Goal: Task Accomplishment & Management: Use online tool/utility

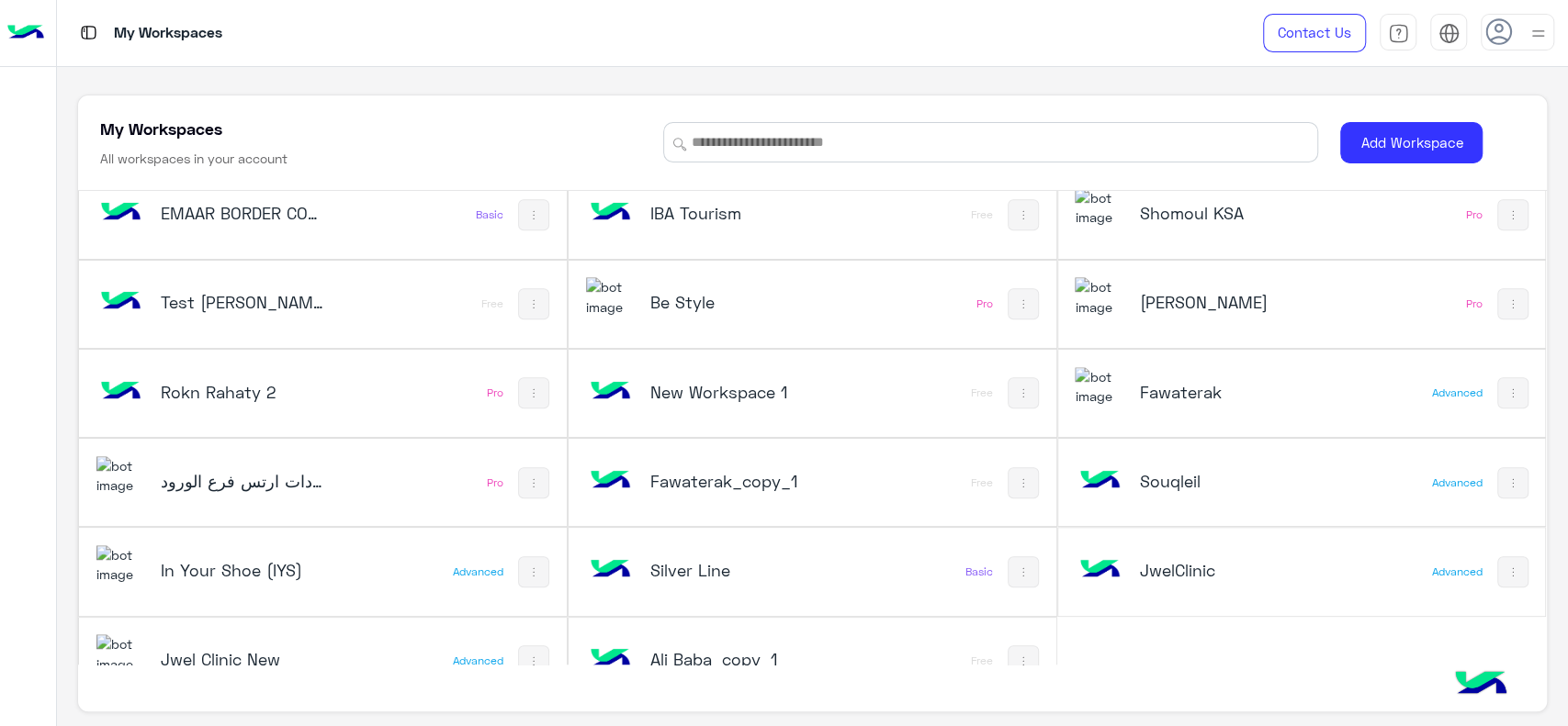
scroll to position [861, 0]
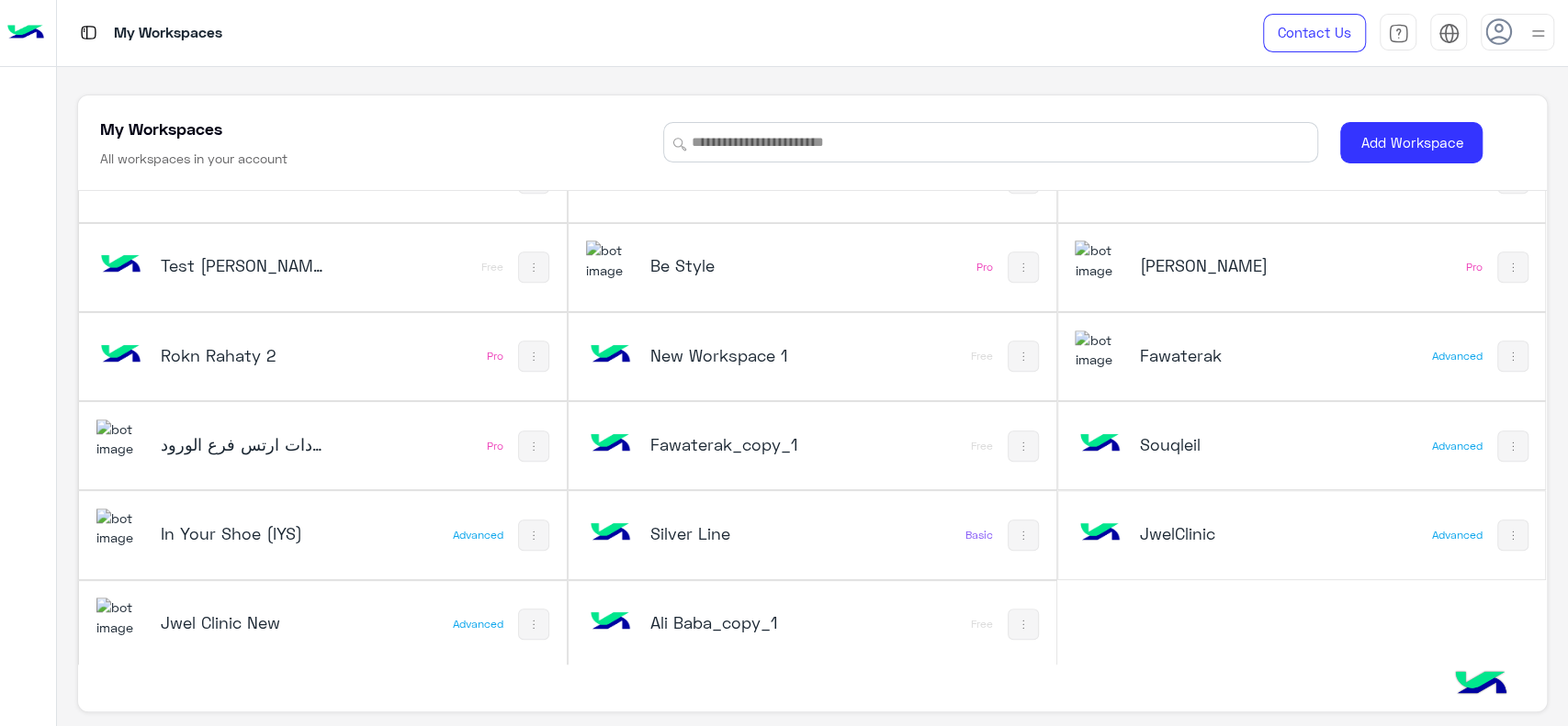
click at [250, 616] on h5 "Jwel Clinic New" at bounding box center [242, 622] width 163 height 22
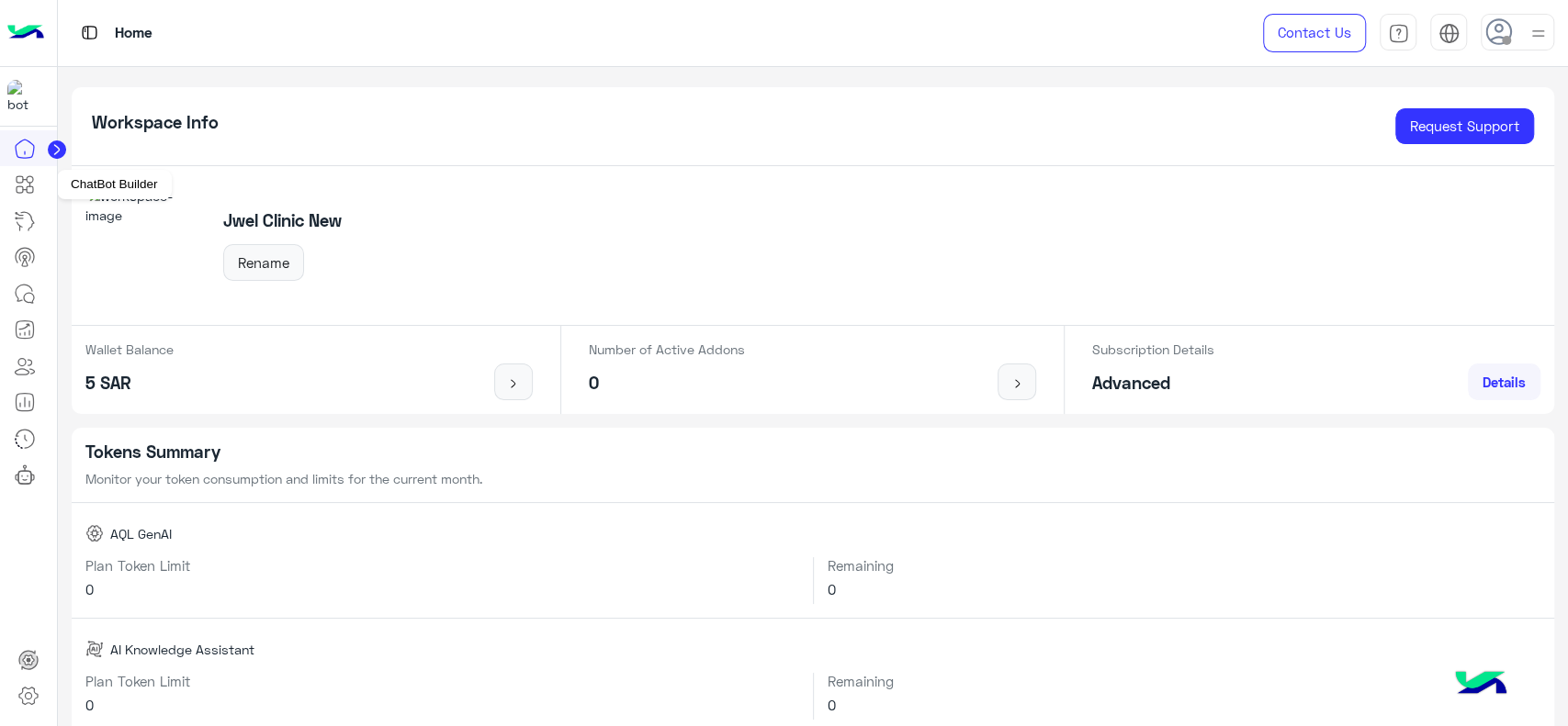
click at [33, 194] on icon at bounding box center [24, 184] width 22 height 22
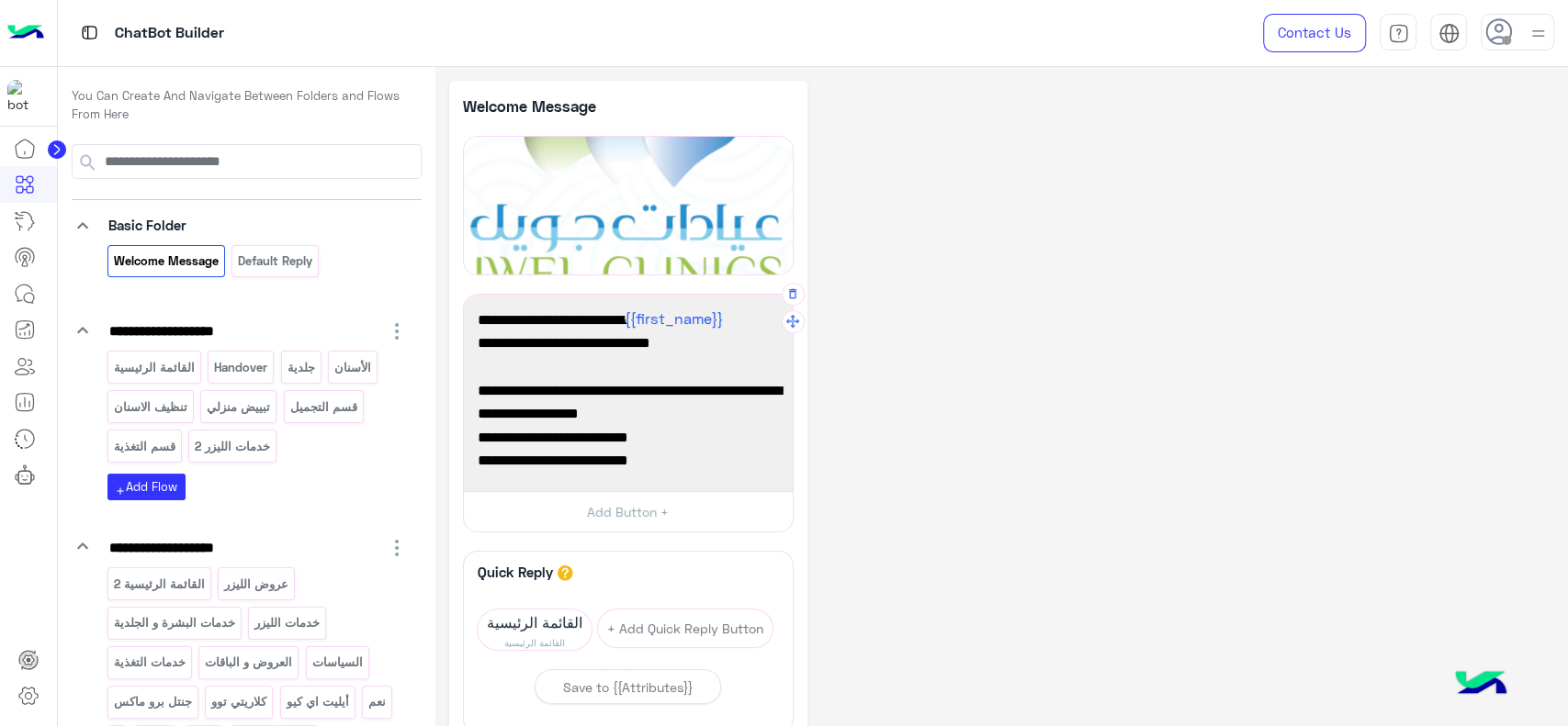
scroll to position [2, 0]
drag, startPoint x: 671, startPoint y: 456, endPoint x: 771, endPoint y: 439, distance: 101.4
click at [771, 439] on div "حياك الله {{first_name}} 👋 في عيادات جويل حيثِ تلتقي الرفاهية بالجمال 😚 مع جويل…" at bounding box center [629, 394] width 316 height 184
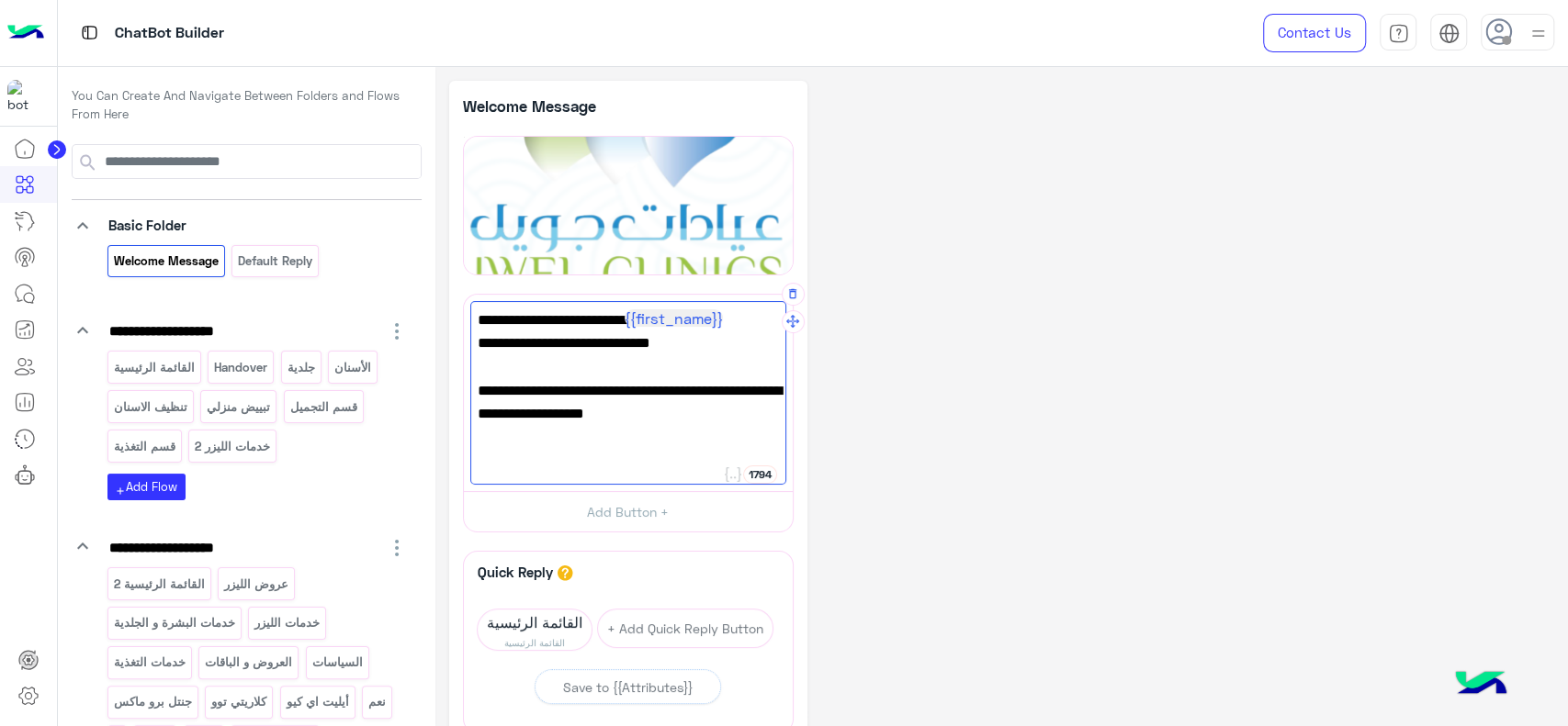
scroll to position [0, 0]
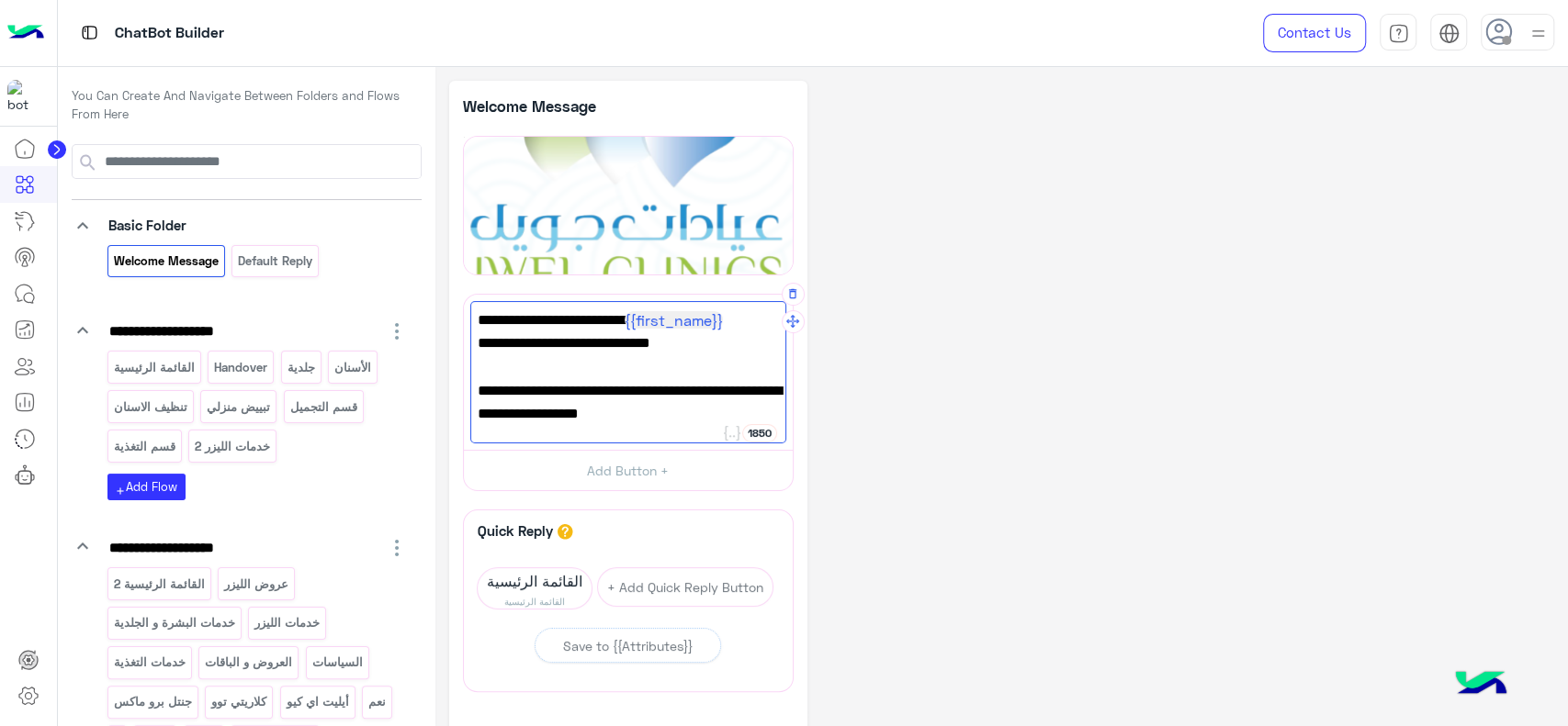
type textarea "**********"
click at [919, 378] on div "**********" at bounding box center [1001, 468] width 1105 height 775
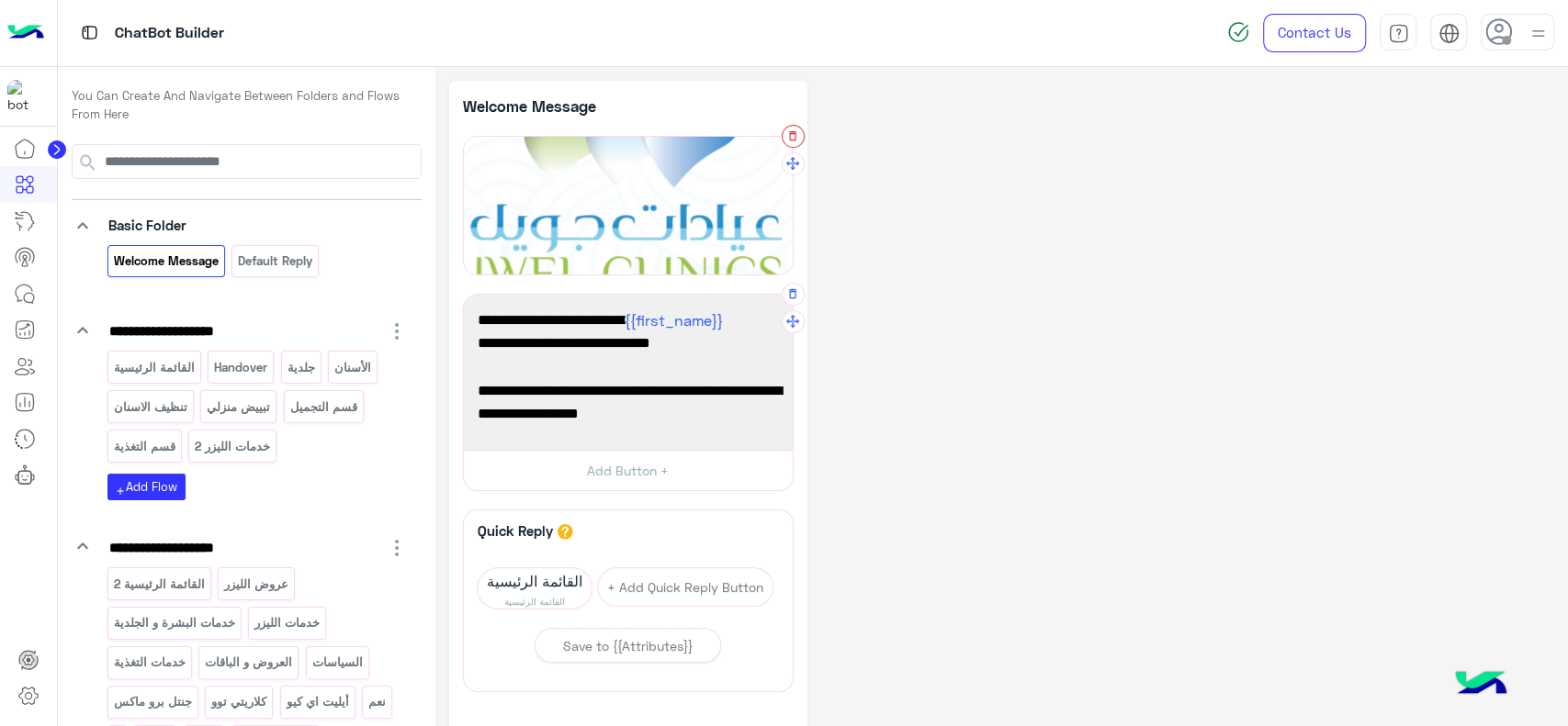
click at [787, 136] on icon "button" at bounding box center [793, 136] width 13 height 13
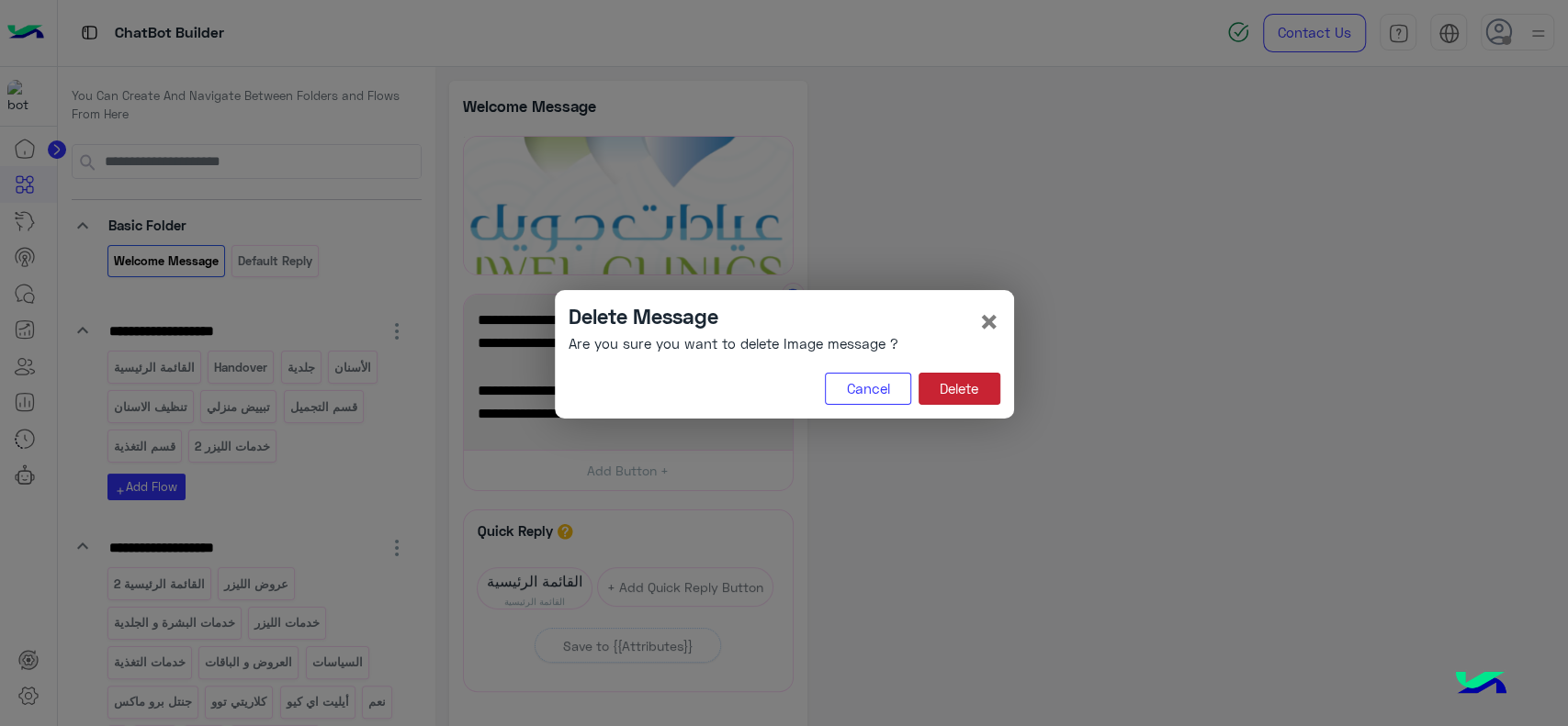
click at [970, 394] on button "Delete" at bounding box center [959, 389] width 82 height 33
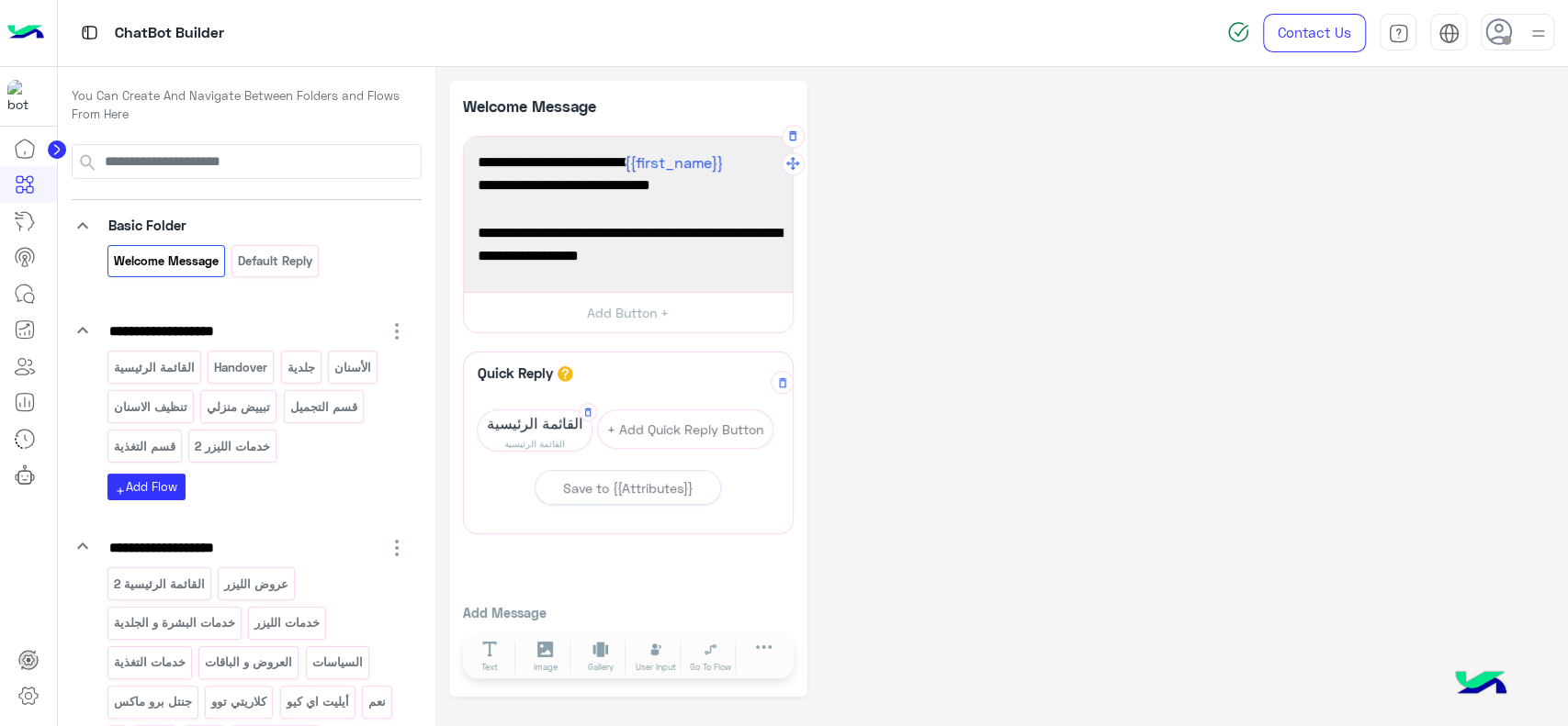
click at [531, 430] on span "القائمة الرئيسية" at bounding box center [534, 423] width 114 height 25
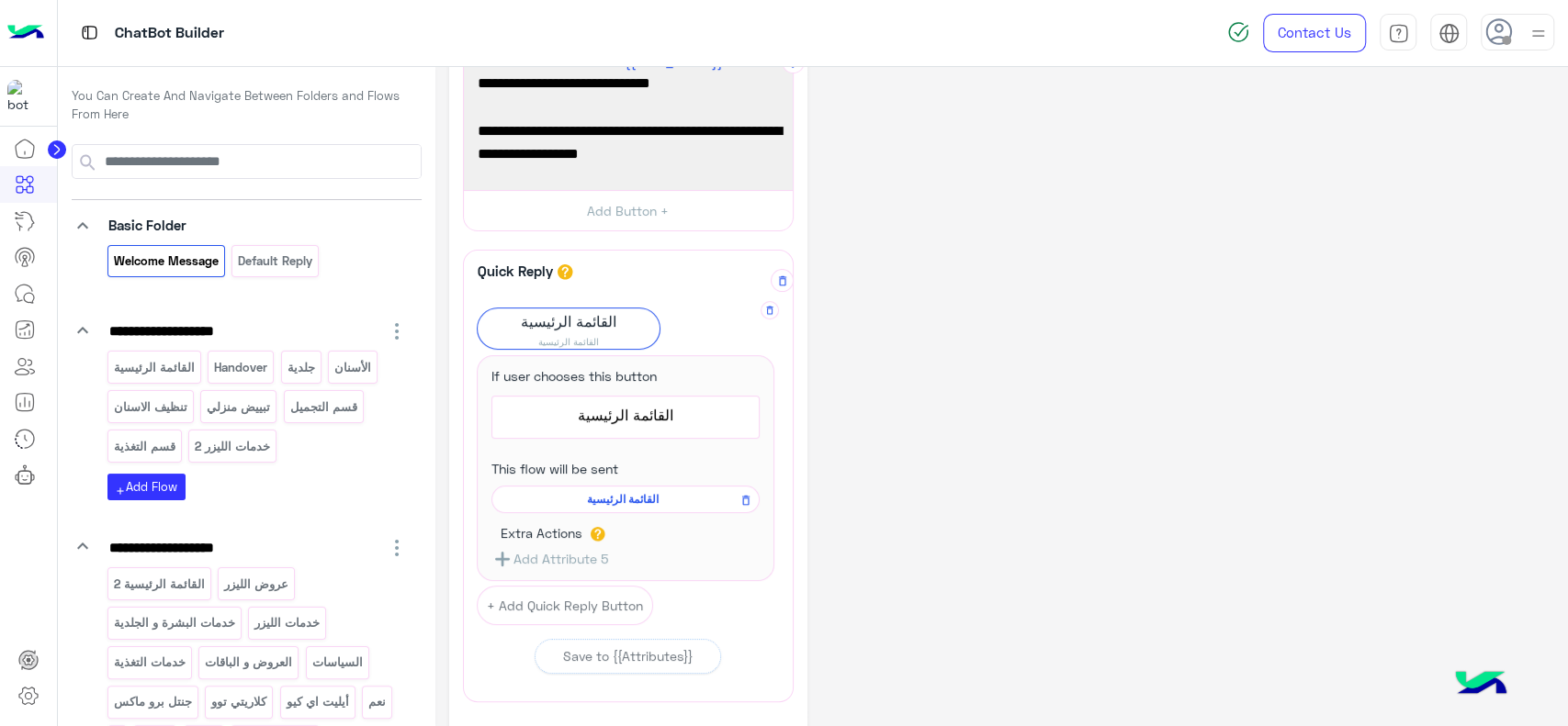
scroll to position [103, 0]
click at [554, 486] on div "القائمة الرئيسية" at bounding box center [626, 498] width 269 height 27
click at [554, 502] on span "القائمة الرئيسية" at bounding box center [622, 499] width 241 height 17
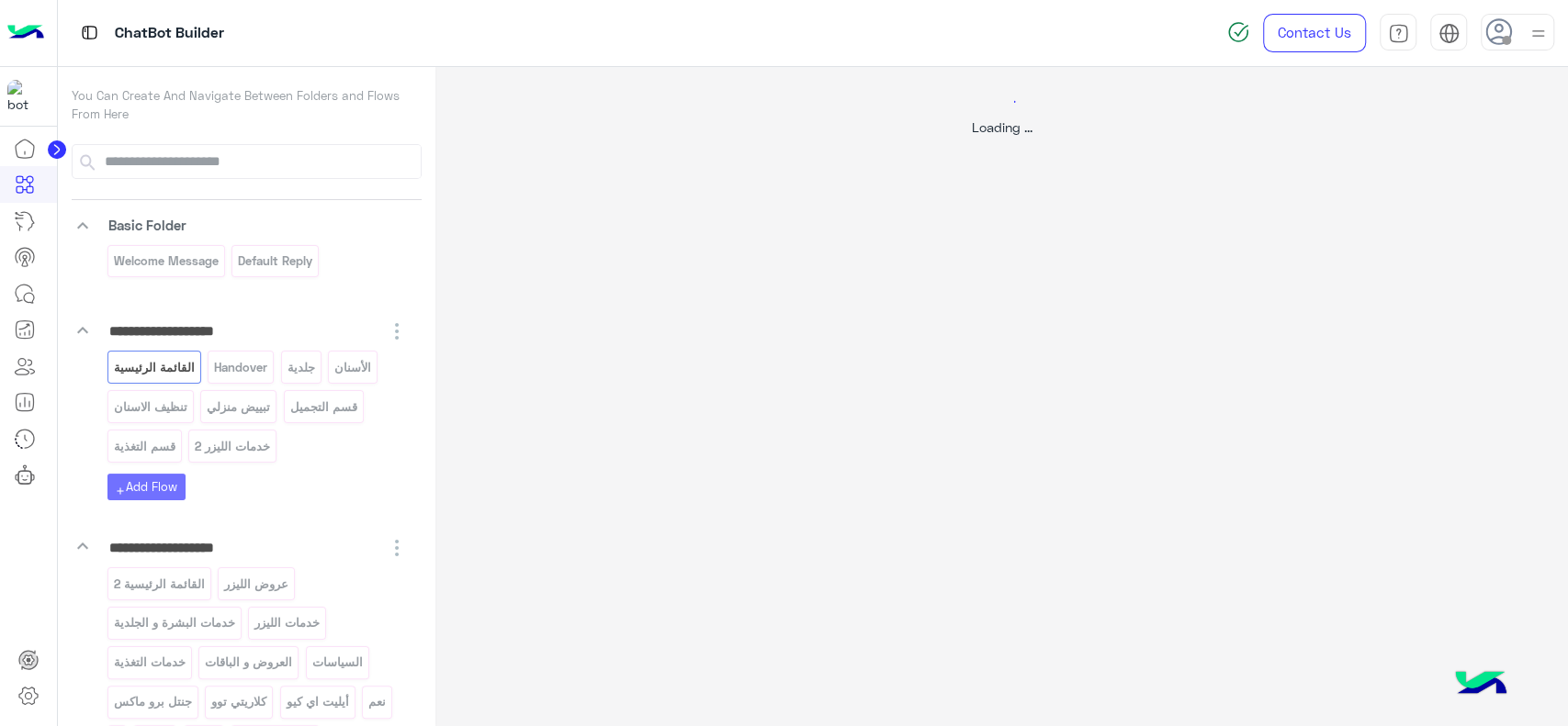
scroll to position [0, 0]
select select "*"
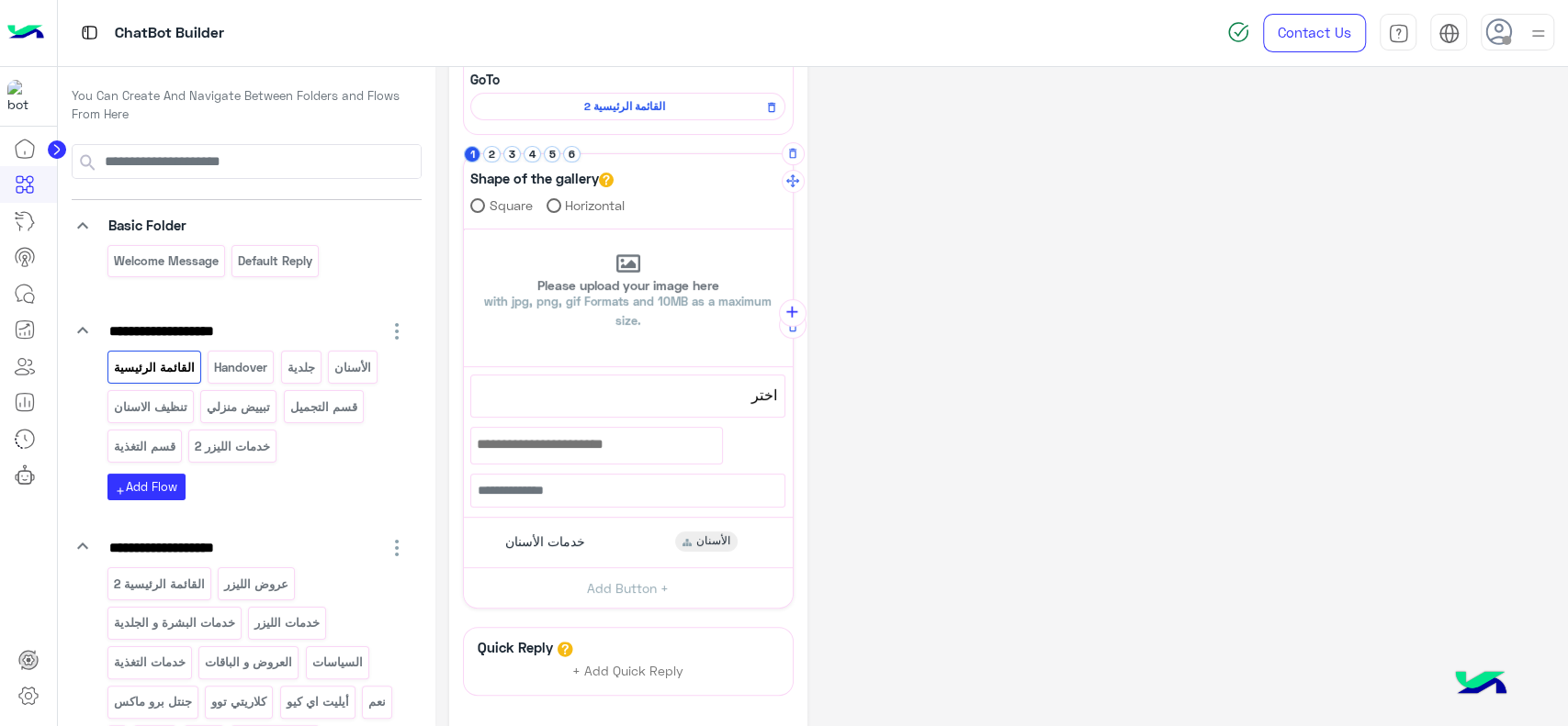
scroll to position [207, 0]
click at [489, 152] on button "2" at bounding box center [491, 153] width 18 height 18
click at [507, 153] on button "3" at bounding box center [512, 153] width 18 height 18
click at [531, 153] on button "4" at bounding box center [532, 153] width 18 height 18
click at [549, 154] on button "5" at bounding box center [552, 153] width 18 height 18
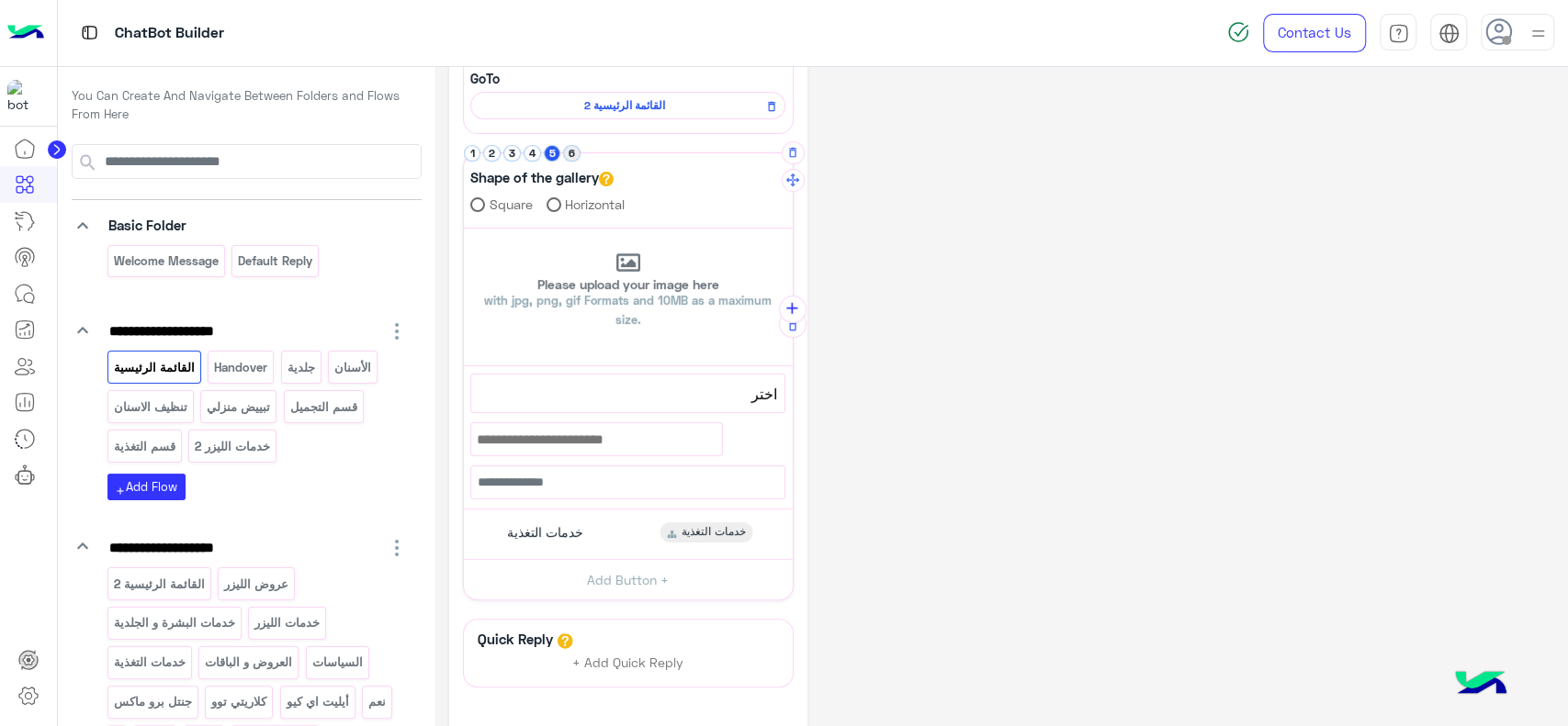
click at [572, 154] on button "6" at bounding box center [571, 153] width 18 height 18
click at [474, 150] on button "1" at bounding box center [473, 153] width 18 height 18
click at [610, 538] on div "خدمات الأسنان الأسنان" at bounding box center [628, 533] width 315 height 36
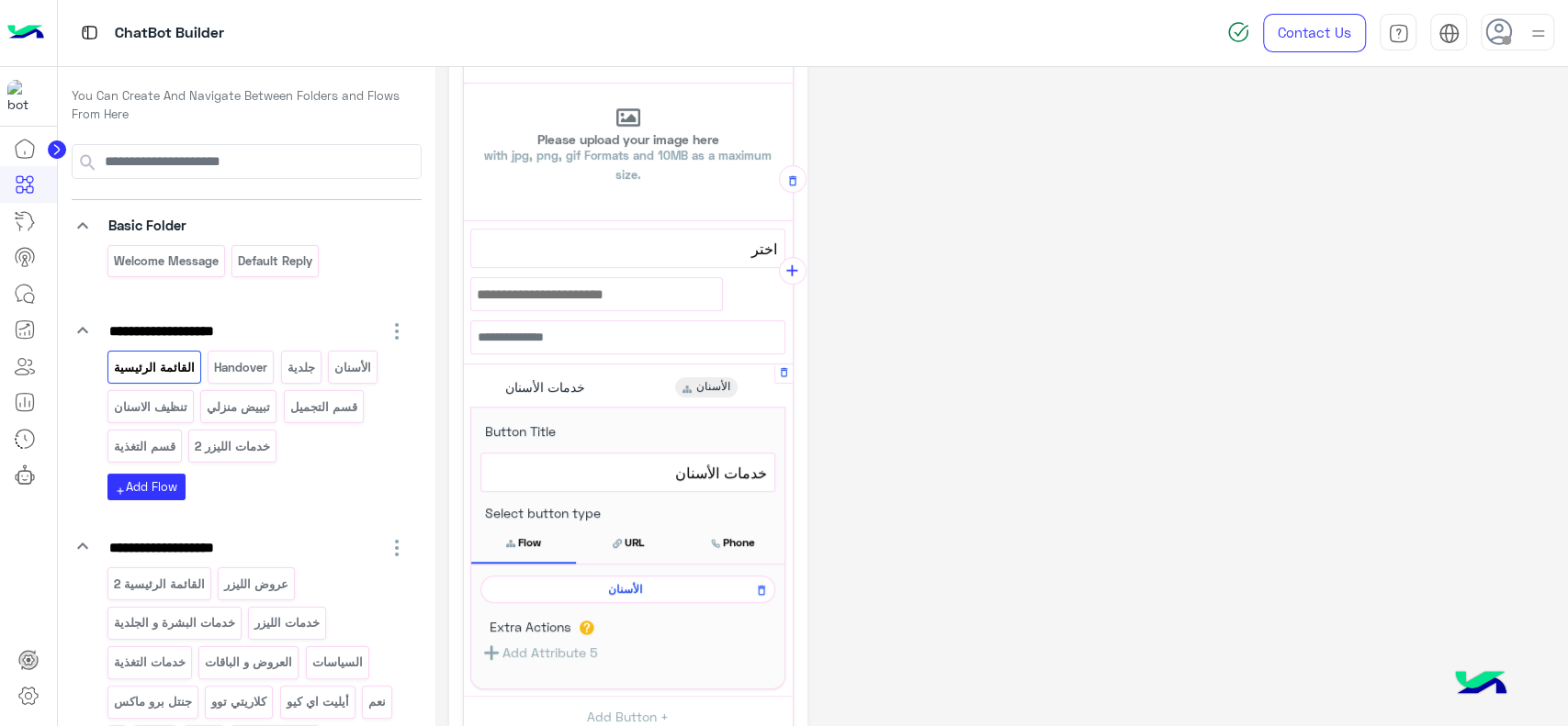
scroll to position [352, 0]
click at [598, 584] on span "الأسنان" at bounding box center [625, 589] width 269 height 17
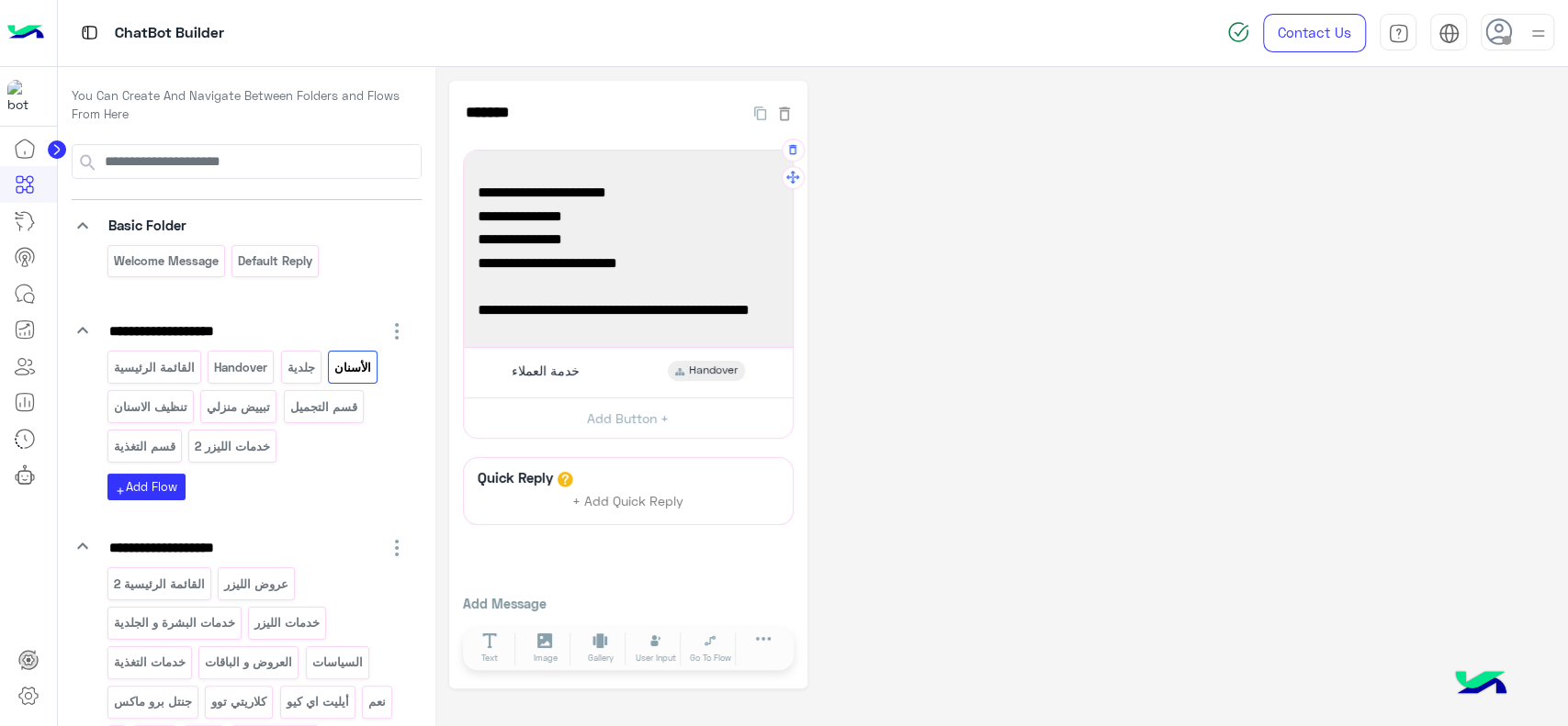
scroll to position [0, 0]
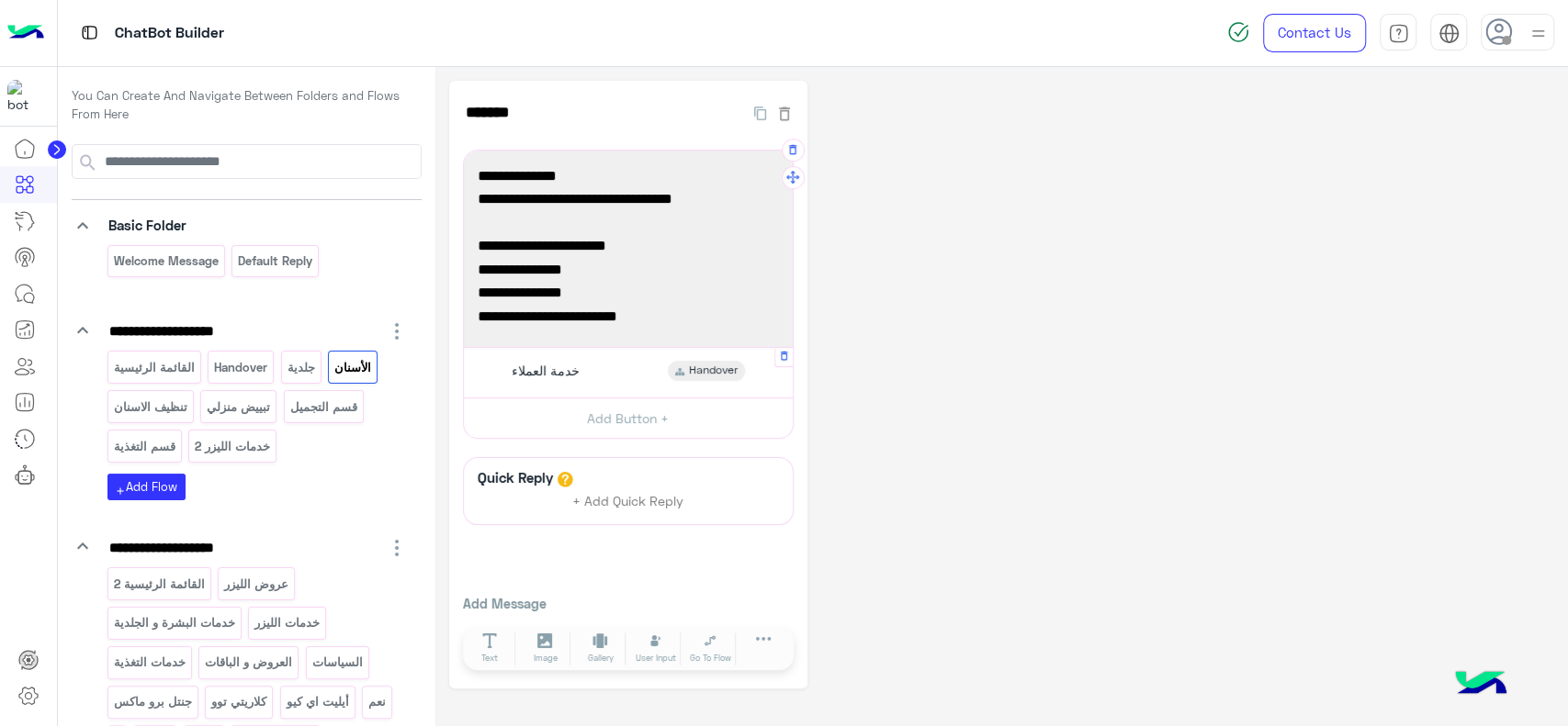
click at [543, 371] on span "خدمة العملاء" at bounding box center [546, 371] width 68 height 17
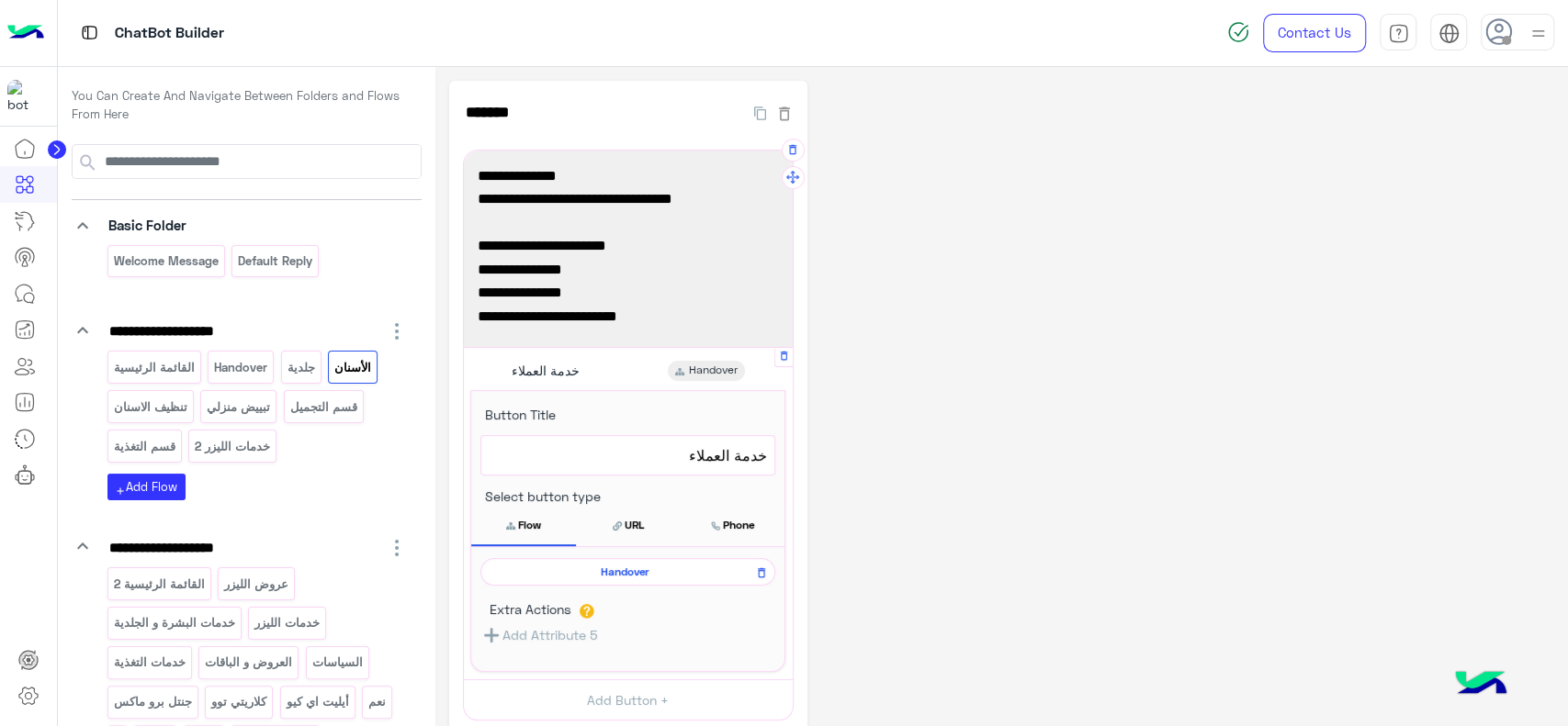
click at [597, 570] on span "Handover" at bounding box center [625, 572] width 269 height 17
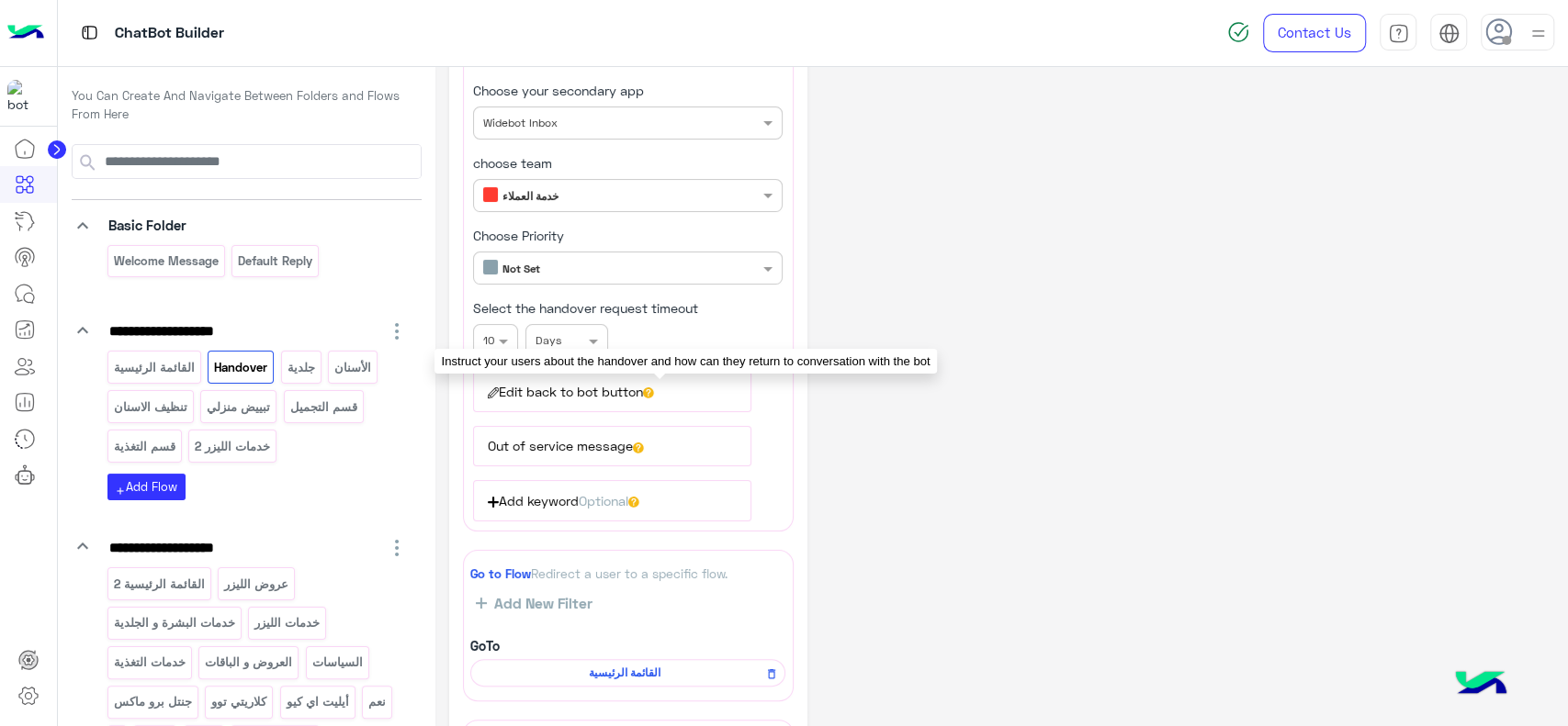
click at [654, 388] on icon at bounding box center [648, 394] width 11 height 11
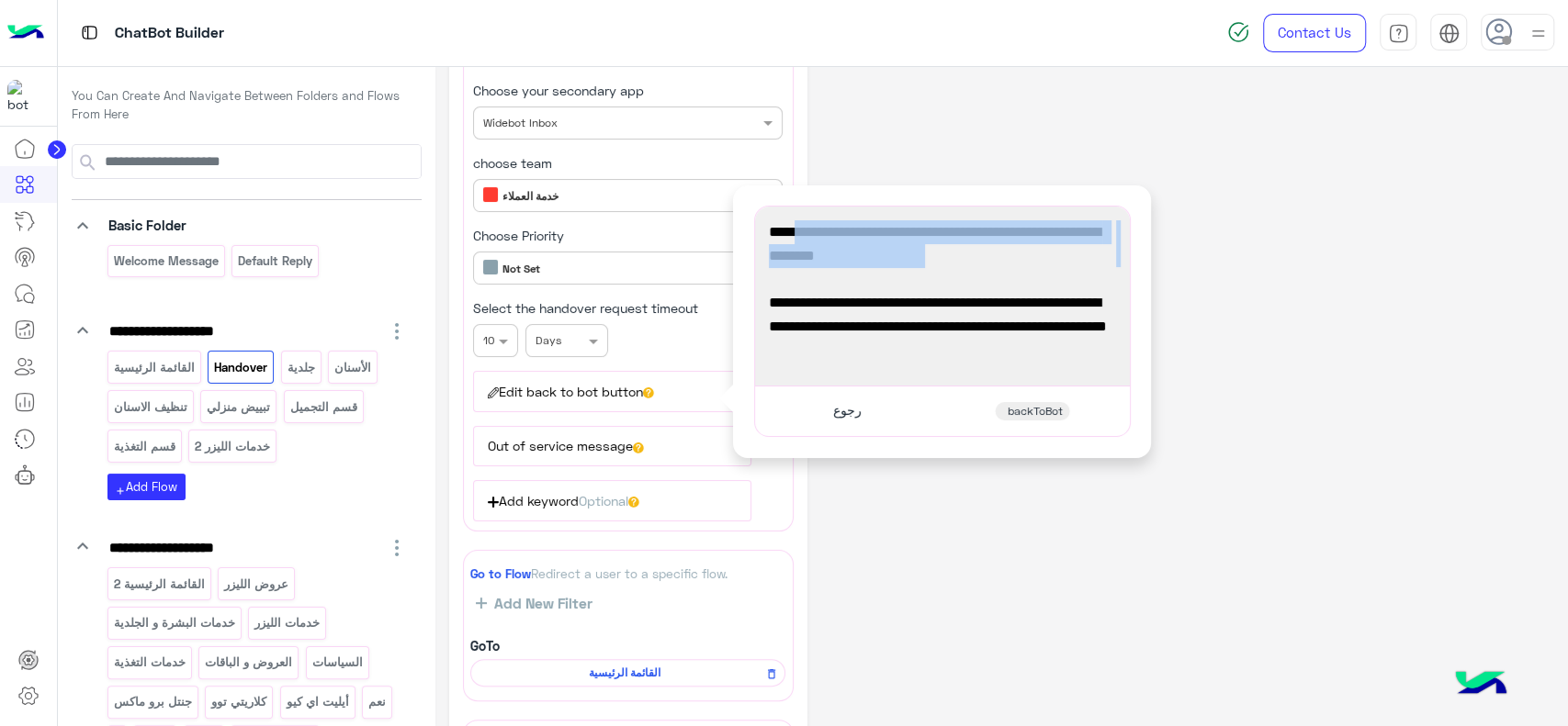
drag, startPoint x: 912, startPoint y: 275, endPoint x: 798, endPoint y: 238, distance: 119.9
click at [794, 235] on div "You're now on handover mode, click the button below to return to bot أنت الحين …" at bounding box center [942, 296] width 362 height 166
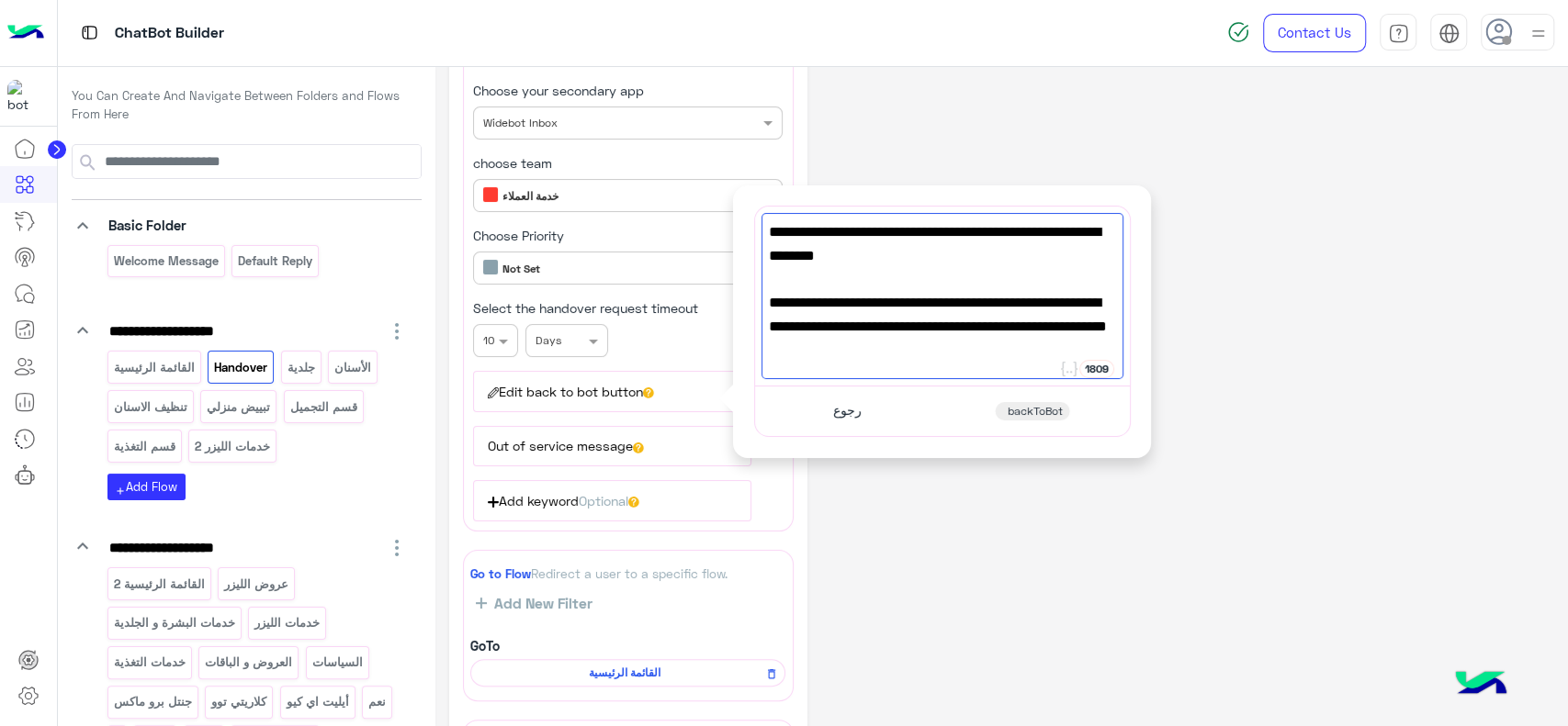
click at [798, 238] on span "You're now on handover mode, click the button below to return to bot" at bounding box center [942, 244] width 348 height 47
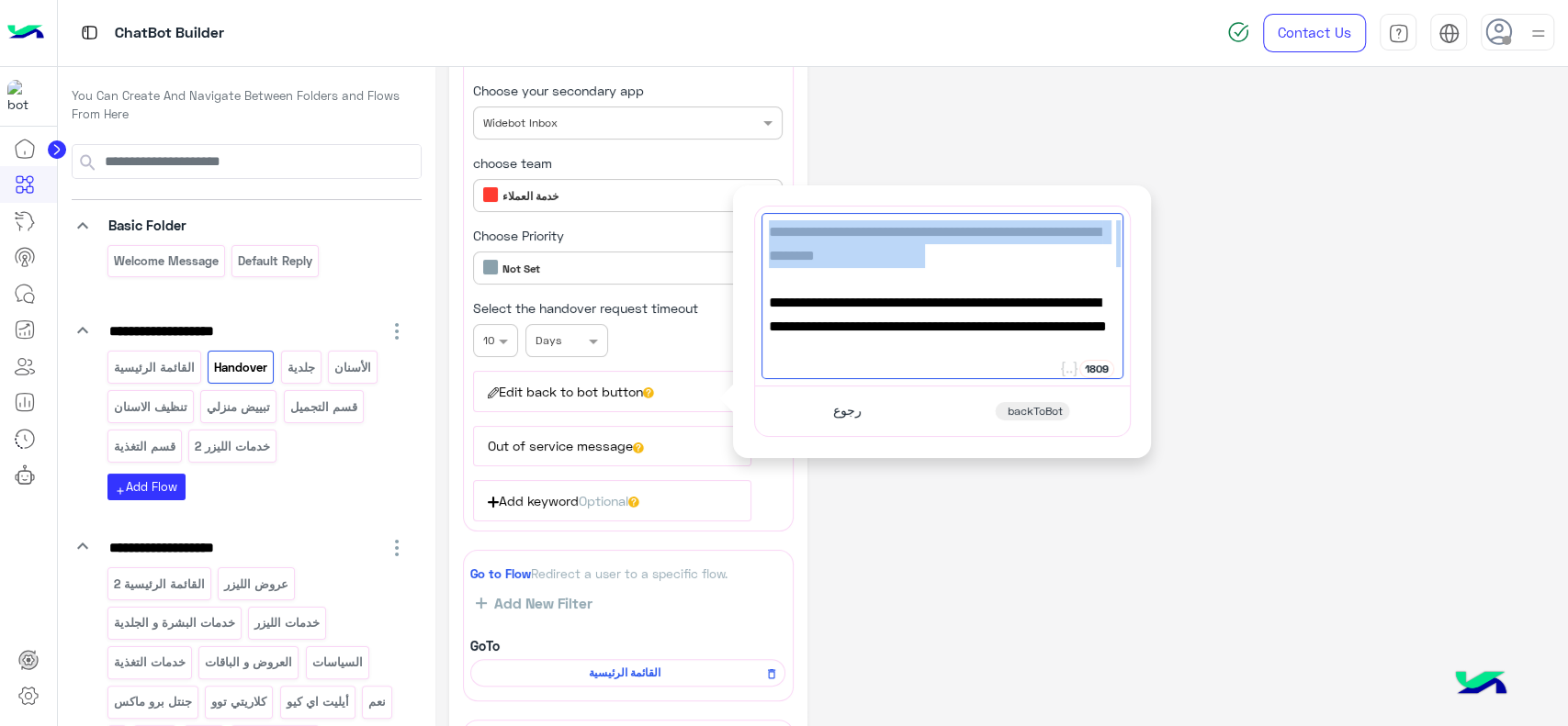
drag, startPoint x: 767, startPoint y: 227, endPoint x: 938, endPoint y: 274, distance: 177.3
click at [938, 274] on div "You're now on handover mode, click the button below to return to bot أنت الحين …" at bounding box center [942, 296] width 362 height 166
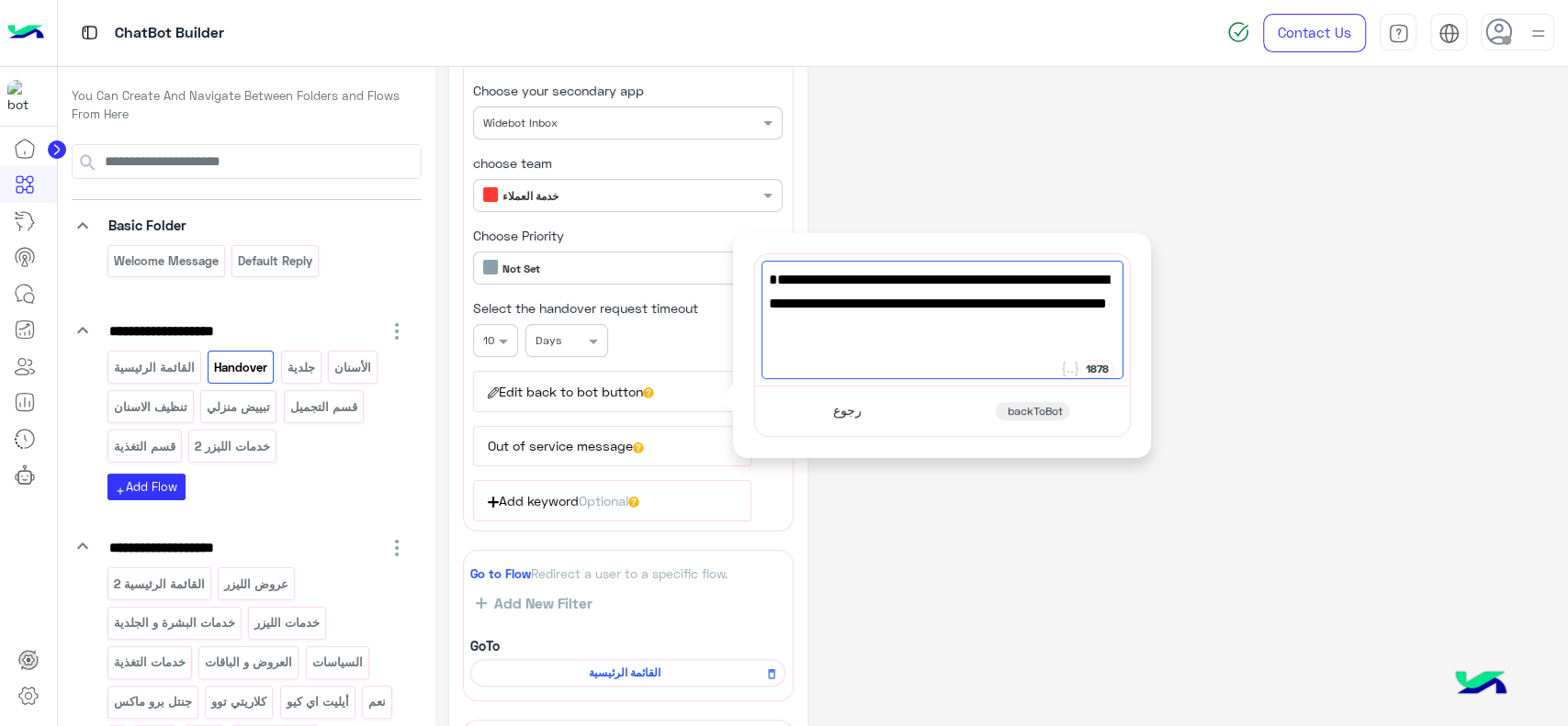
type textarea "**********"
click at [1117, 300] on div "أنت الحين في وضع التسليم،سوف يتم التواصل معك [DATE] ممثلي خدمة العملاء في قرب و…" at bounding box center [942, 320] width 362 height 118
click at [1088, 108] on div "**********" at bounding box center [1001, 450] width 1105 height 1004
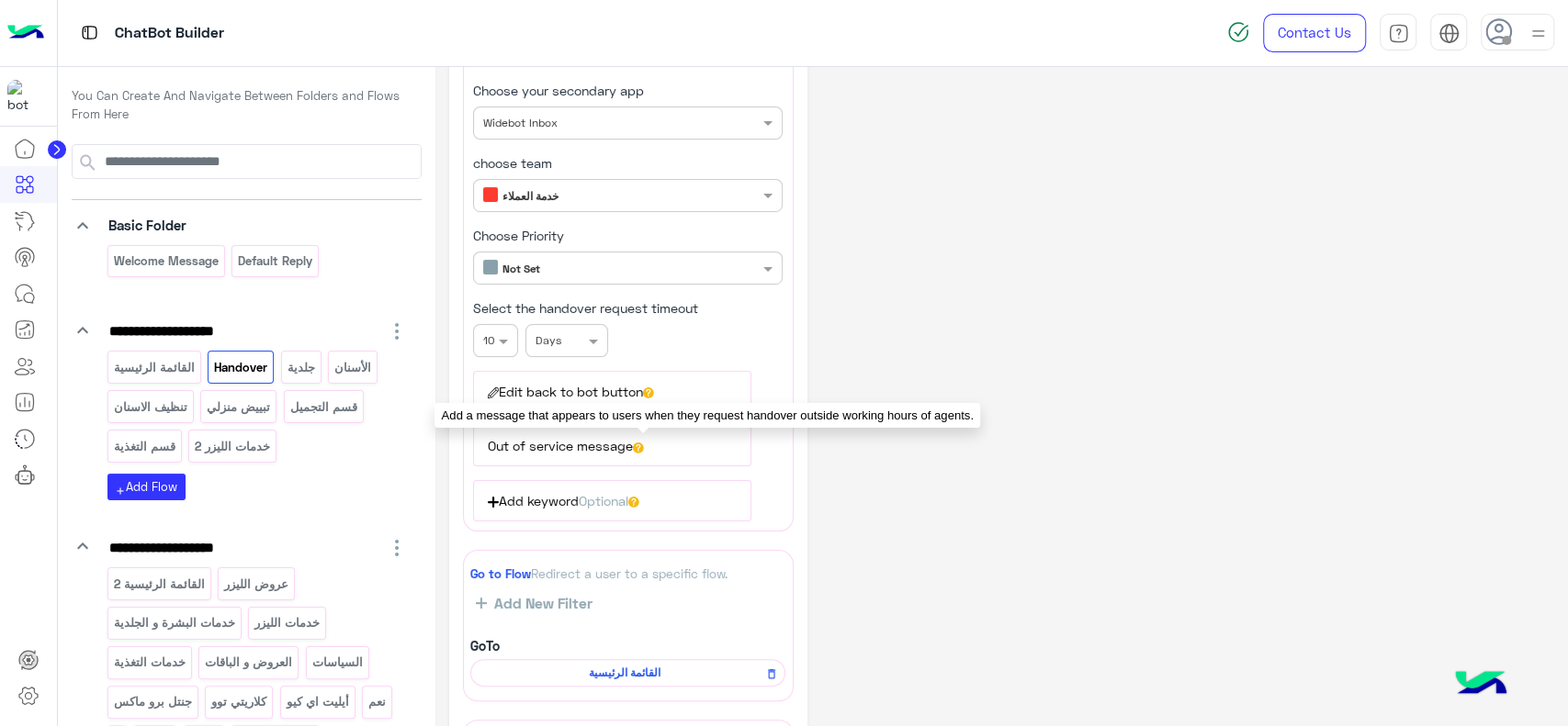
click at [644, 443] on icon at bounding box center [639, 448] width 11 height 11
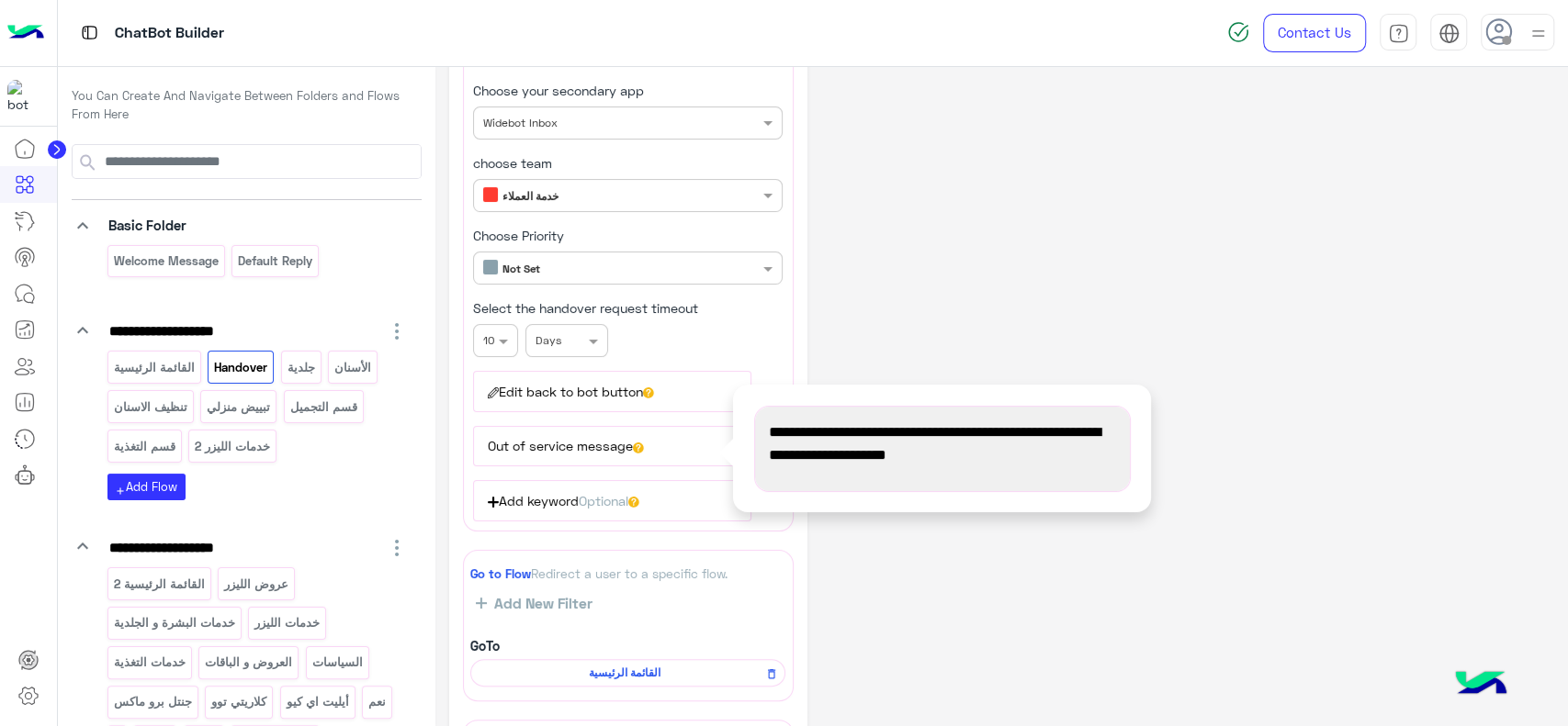
click at [948, 263] on div "**********" at bounding box center [1001, 450] width 1105 height 1004
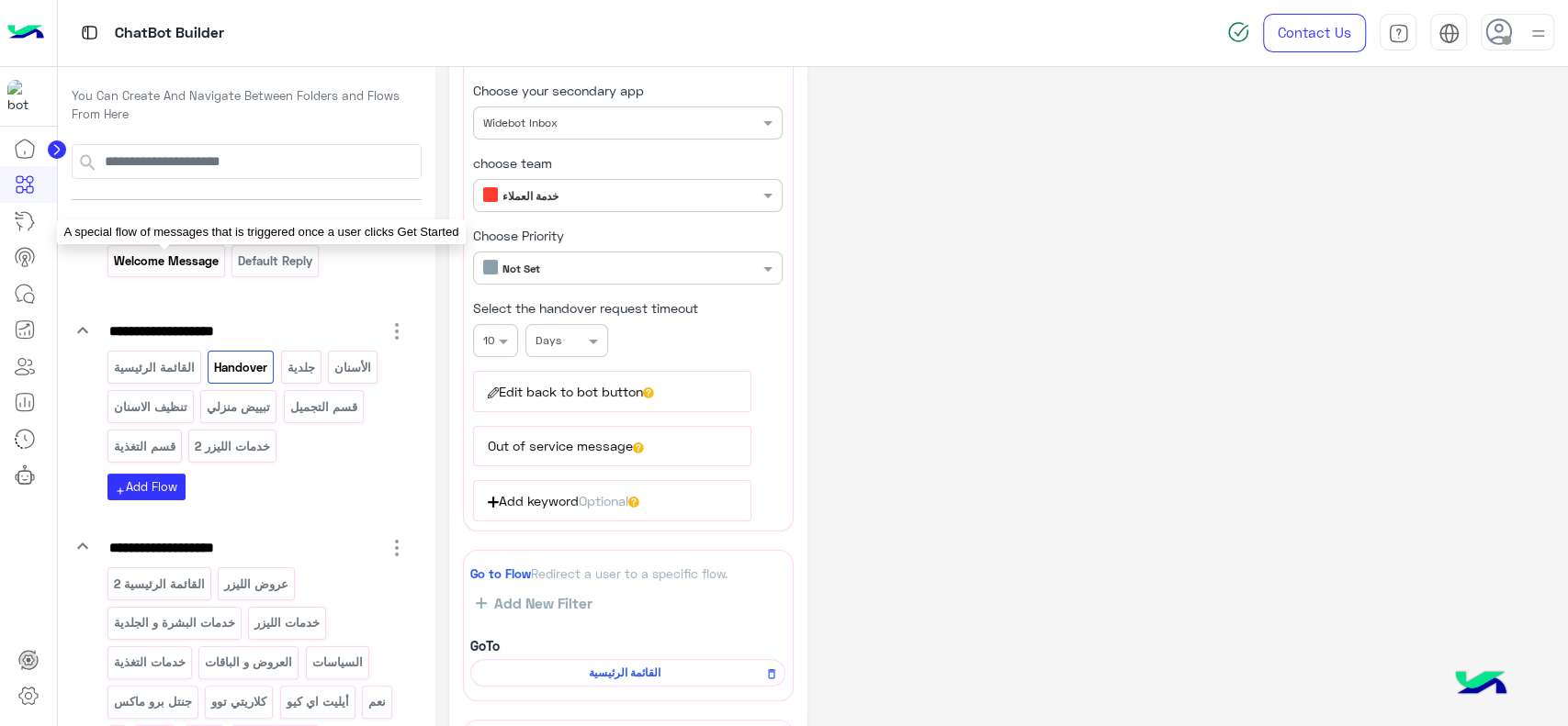
click at [189, 269] on p "Welcome Message" at bounding box center [165, 261] width 107 height 21
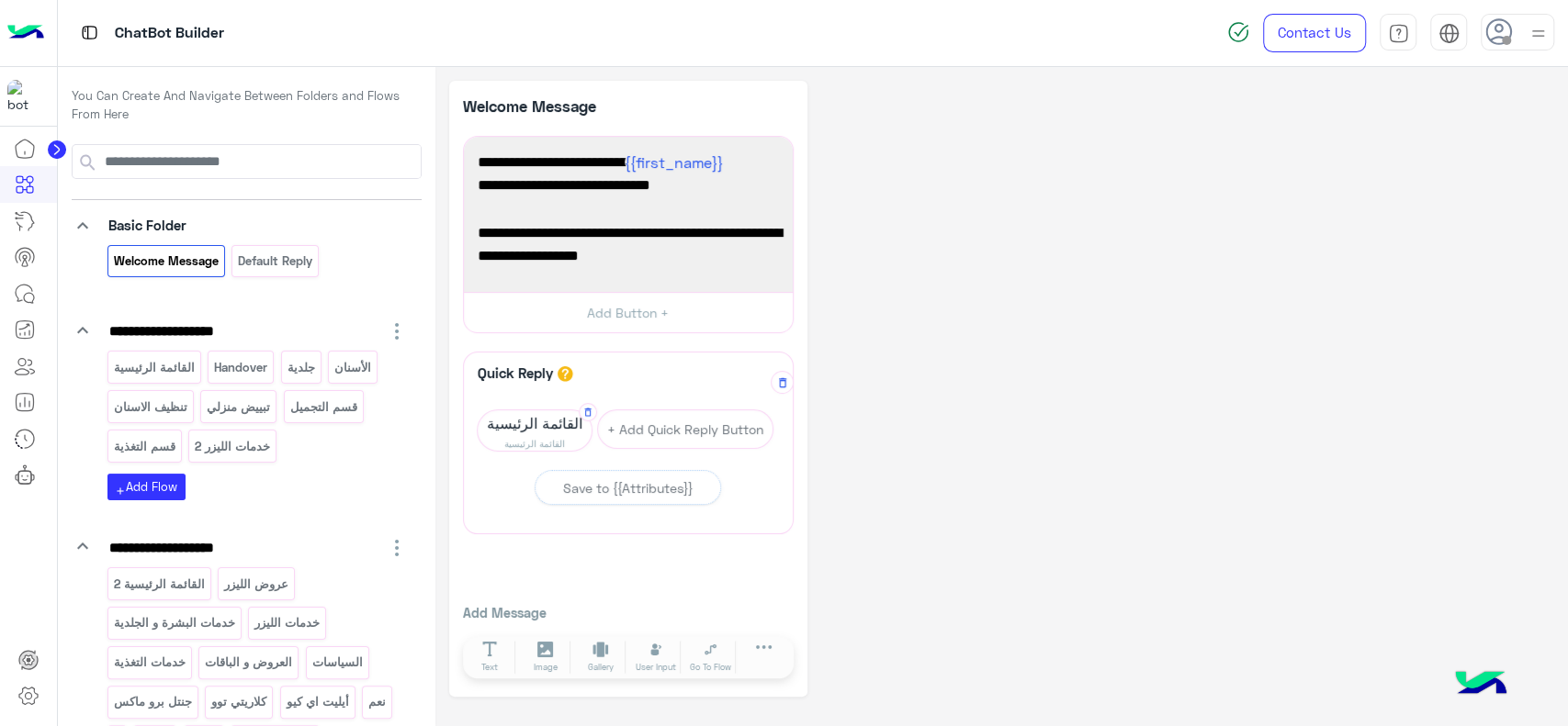
click at [517, 436] on span "القائمة الرئيسية" at bounding box center [534, 443] width 114 height 15
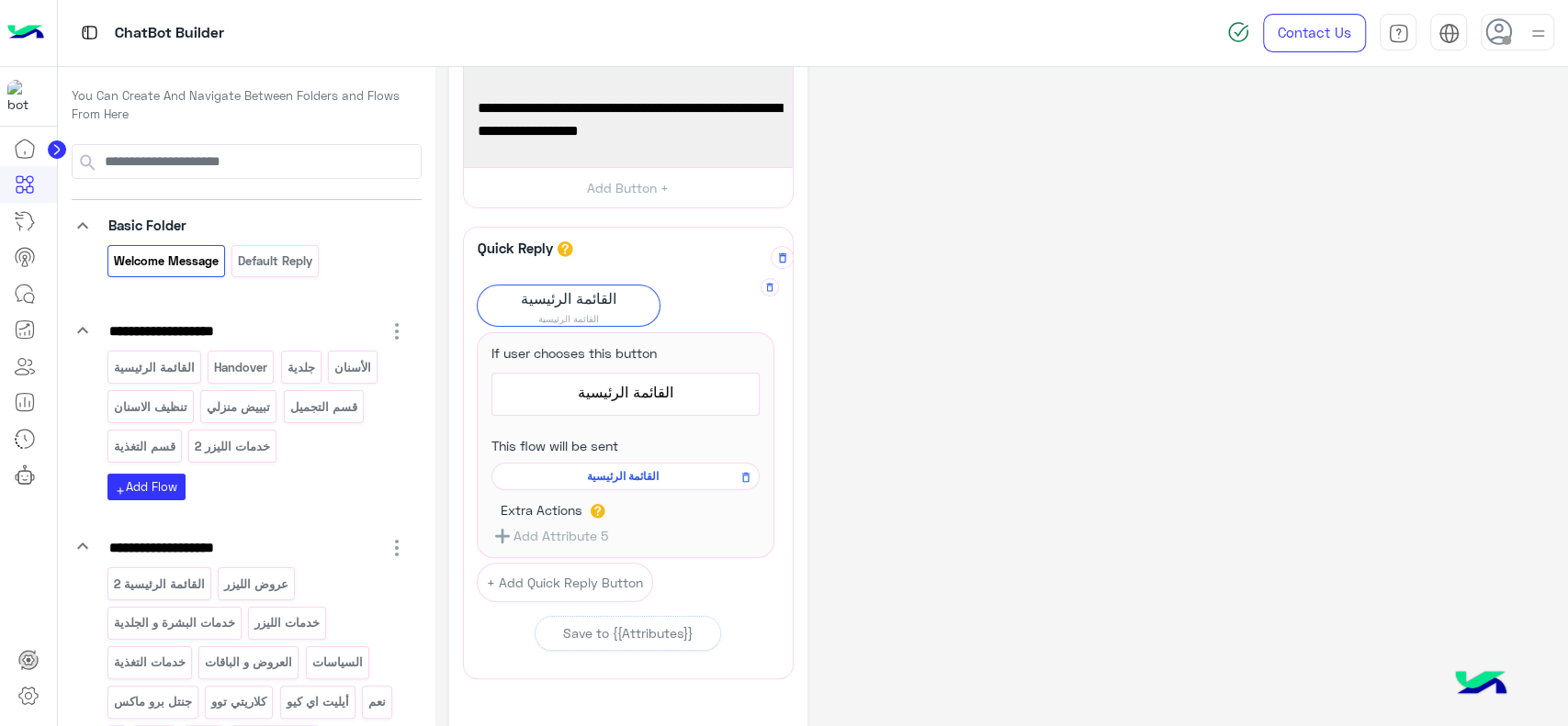
scroll to position [142, 0]
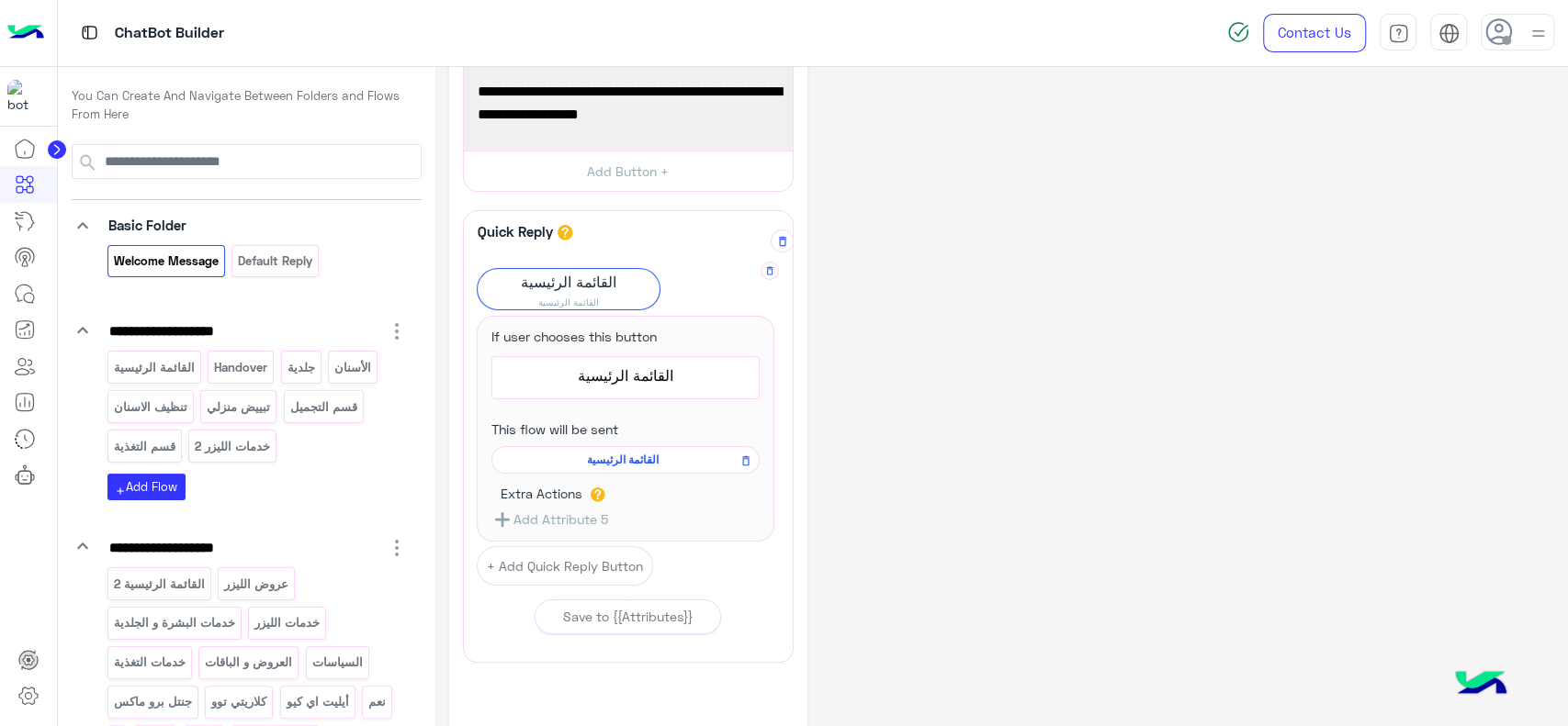
click at [536, 446] on div "القائمة الرئيسية" at bounding box center [626, 459] width 269 height 27
click at [546, 457] on span "القائمة الرئيسية" at bounding box center [622, 460] width 241 height 17
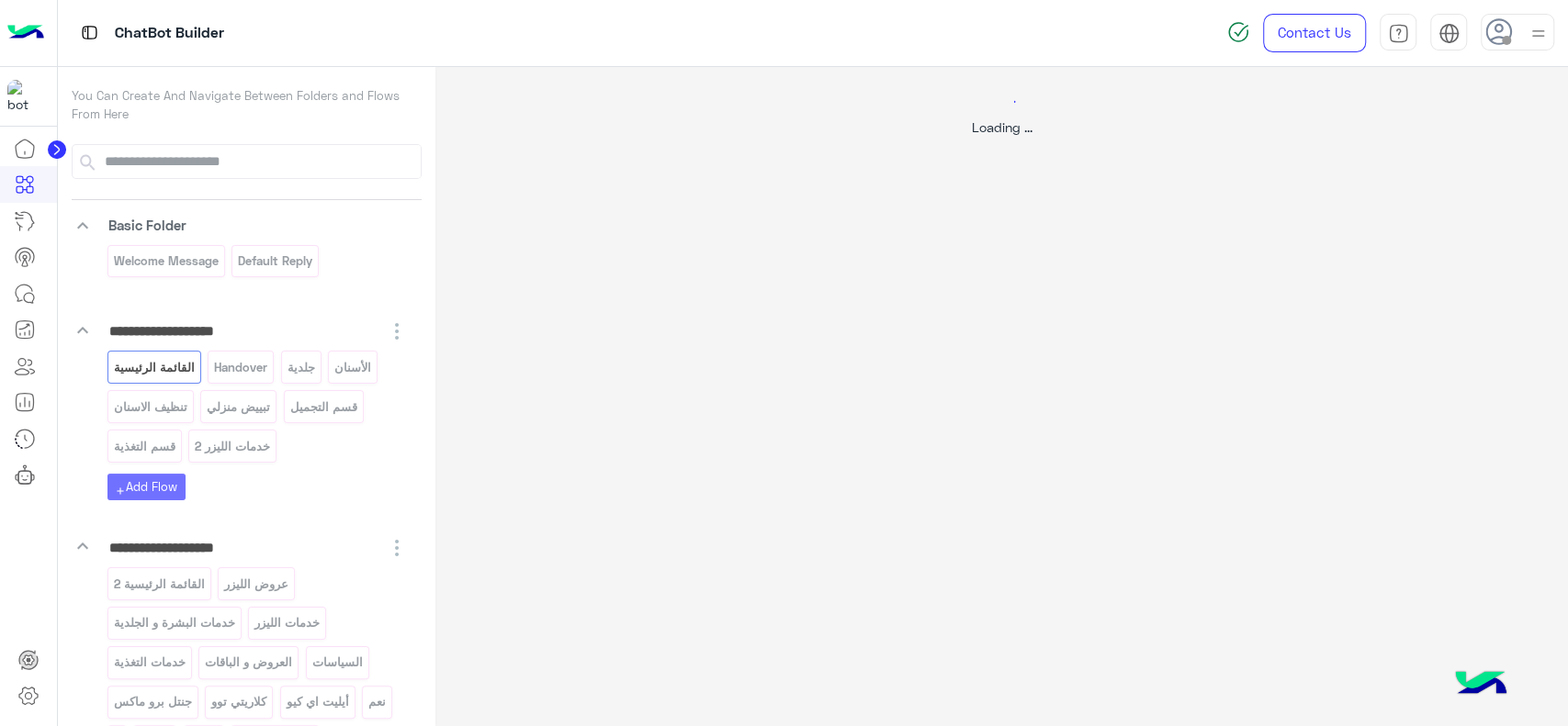
scroll to position [0, 0]
select select "*"
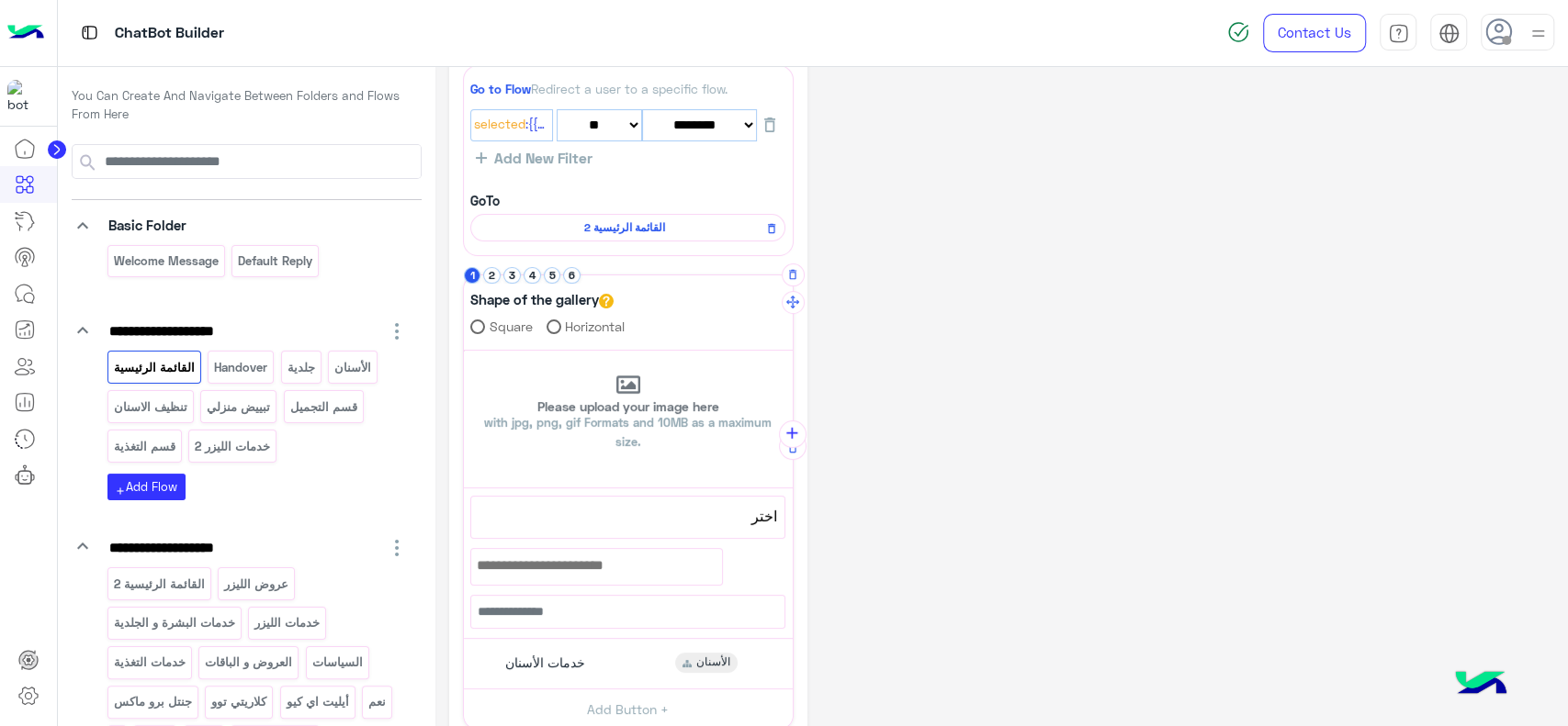
scroll to position [85, 0]
click at [495, 273] on button "2" at bounding box center [491, 275] width 18 height 18
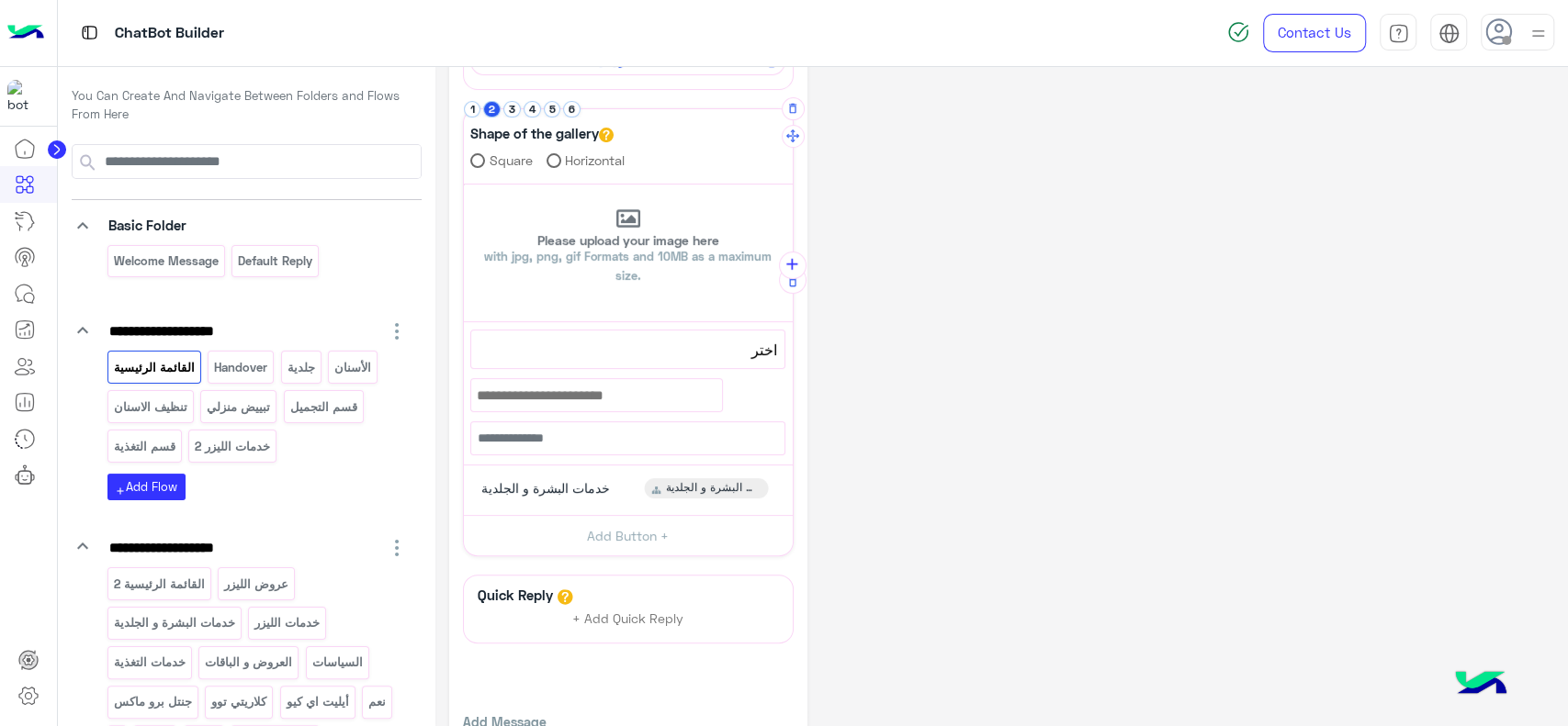
scroll to position [255, 0]
click at [545, 481] on span "خدمات البشرة و الجلدية" at bounding box center [545, 485] width 129 height 17
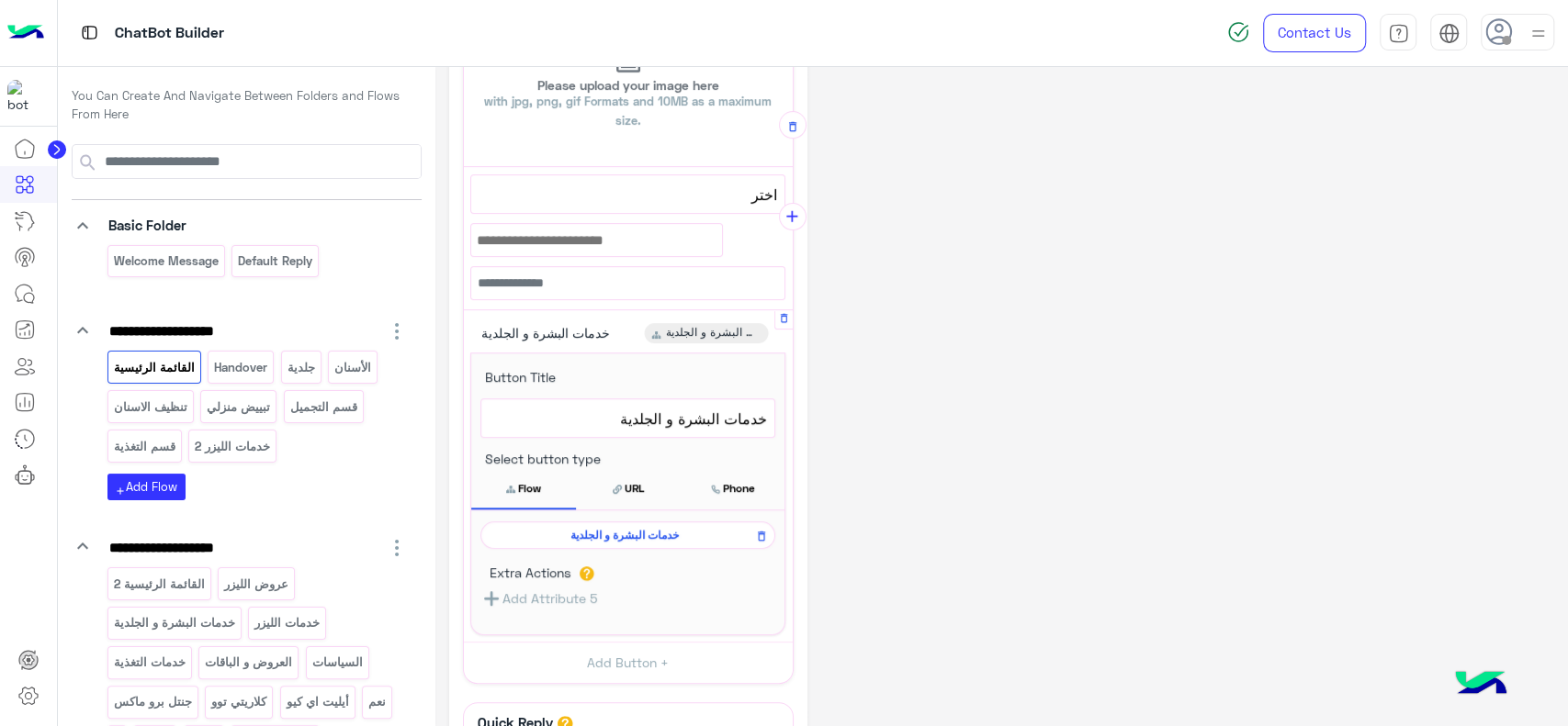
scroll to position [418, 0]
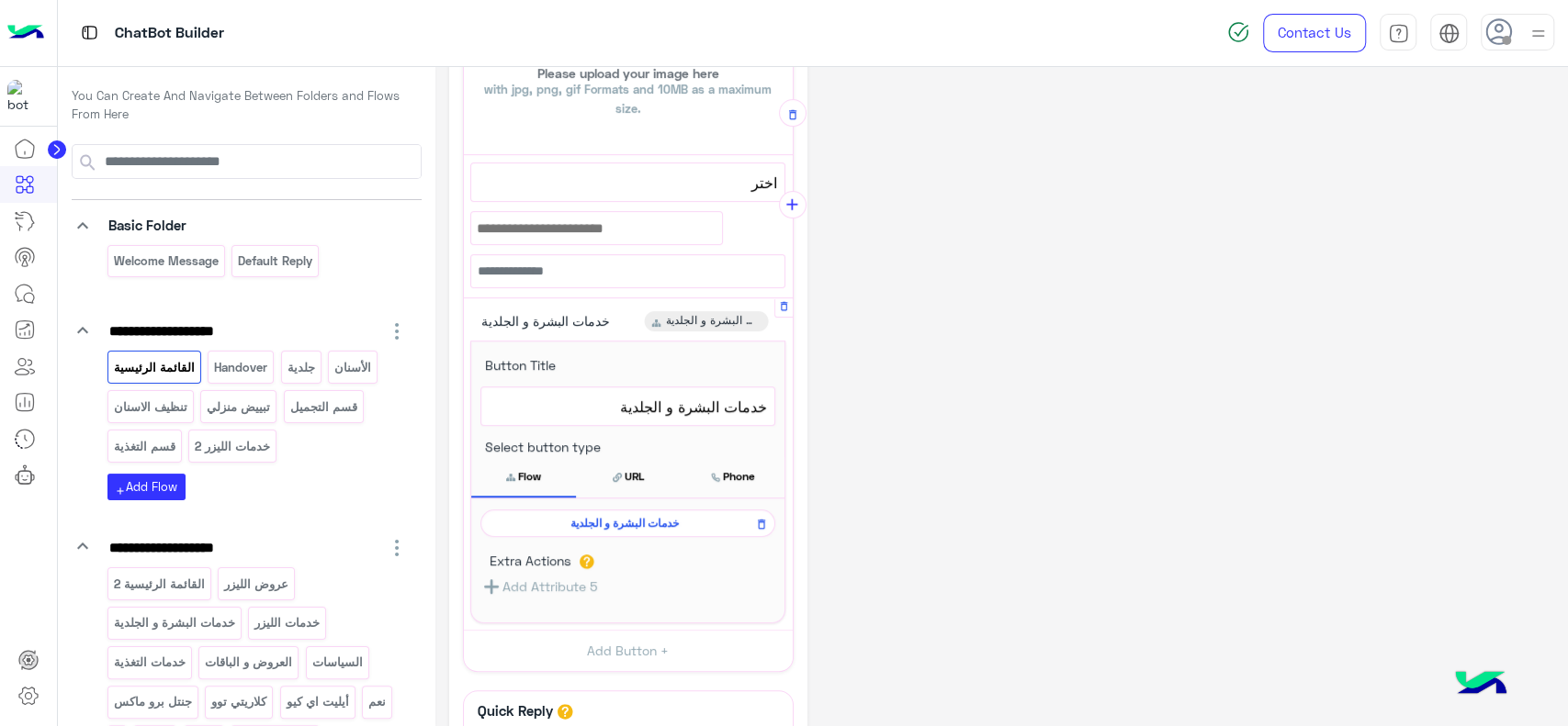
click at [564, 525] on span "خدمات البشرة و الجلدية" at bounding box center [625, 524] width 269 height 17
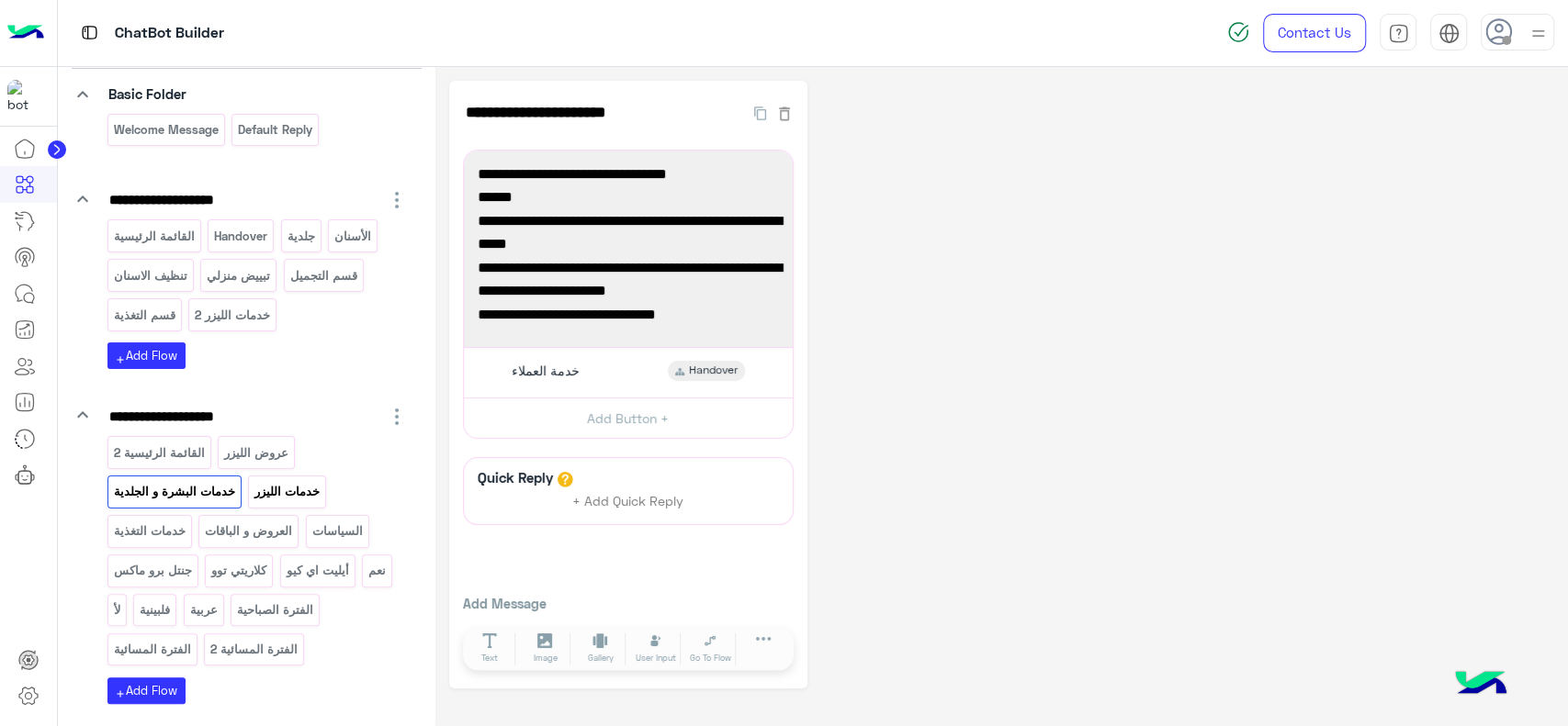
scroll to position [133, 0]
click at [302, 487] on p "خدمات الليزر" at bounding box center [287, 489] width 68 height 21
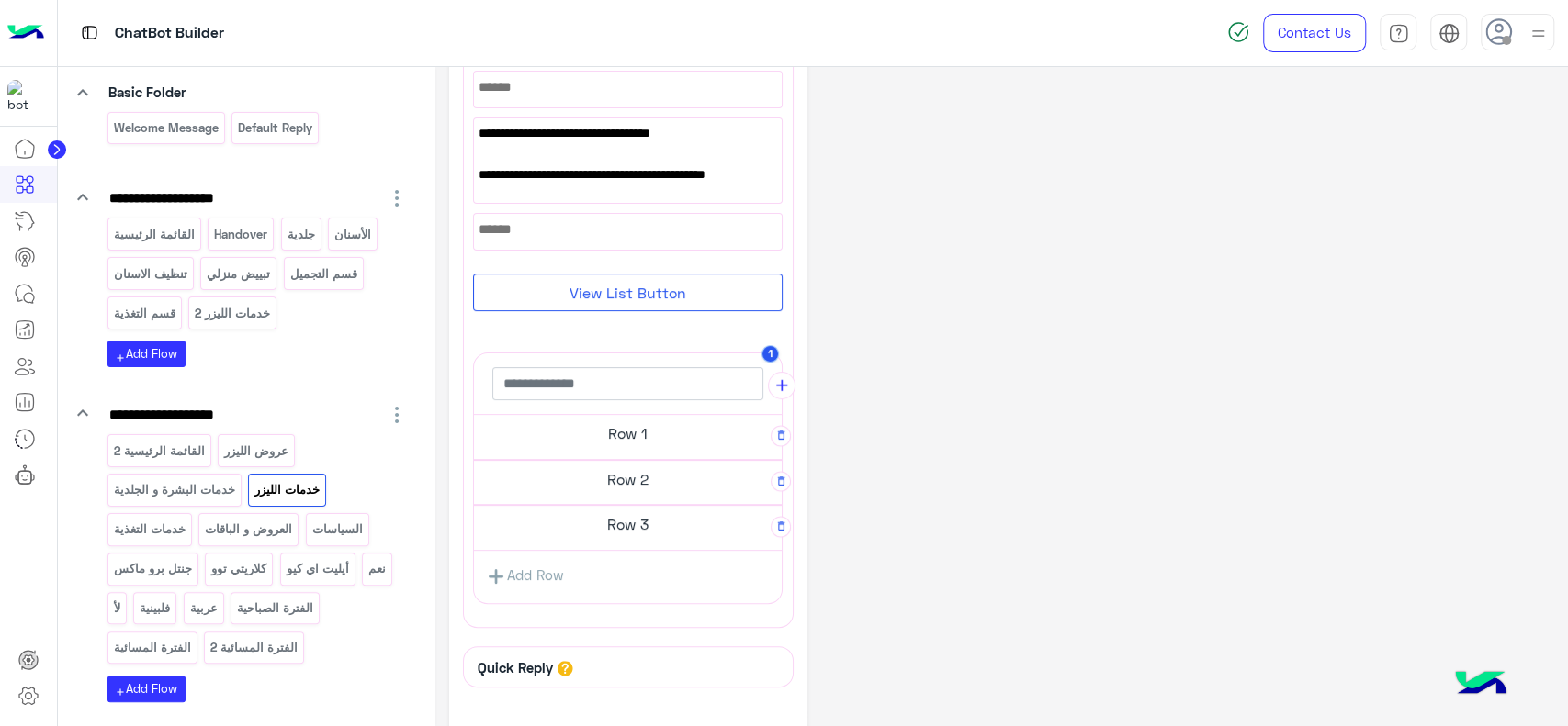
scroll to position [155, 0]
click at [639, 430] on h5 "Row 1" at bounding box center [629, 432] width 308 height 37
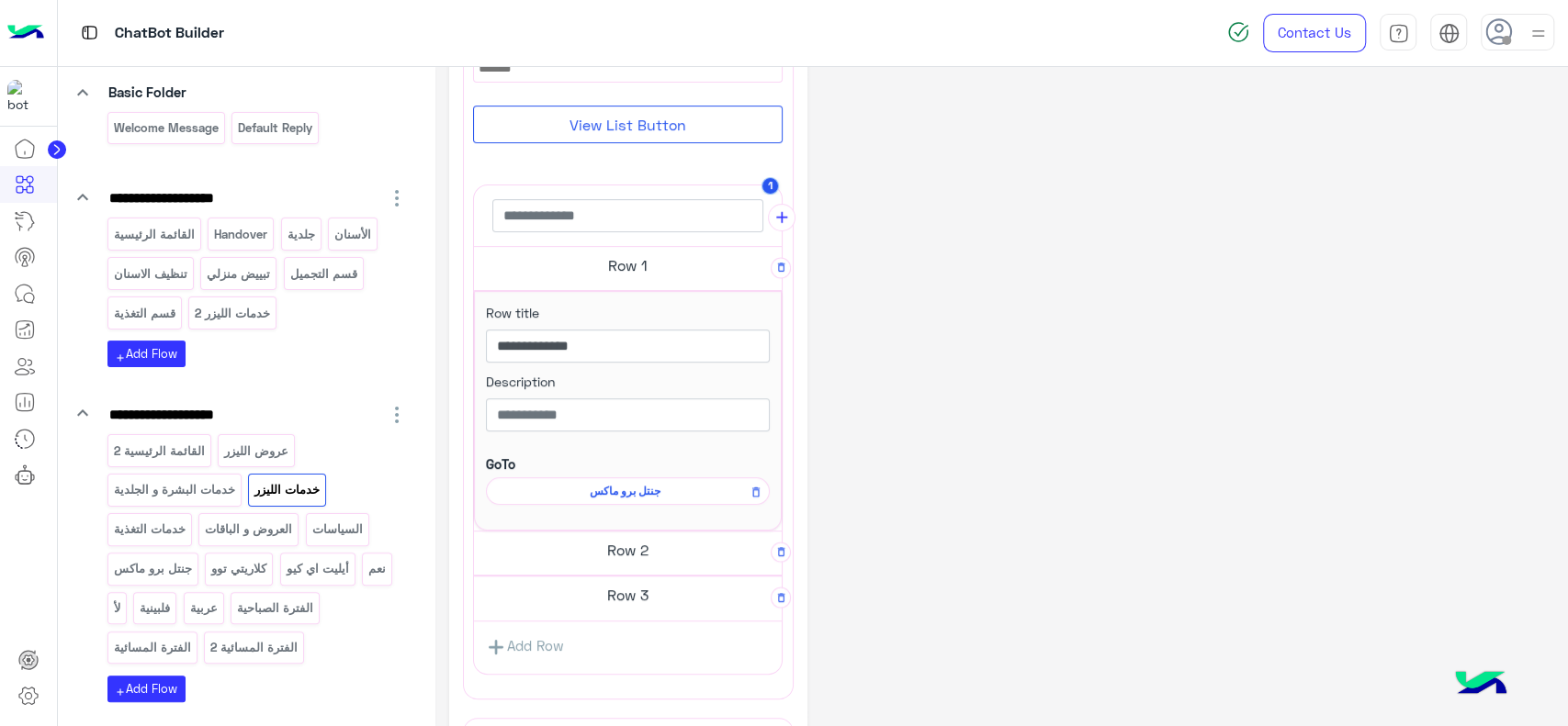
scroll to position [312, 0]
click at [636, 482] on span "جنتل برو ماكس" at bounding box center [625, 489] width 257 height 17
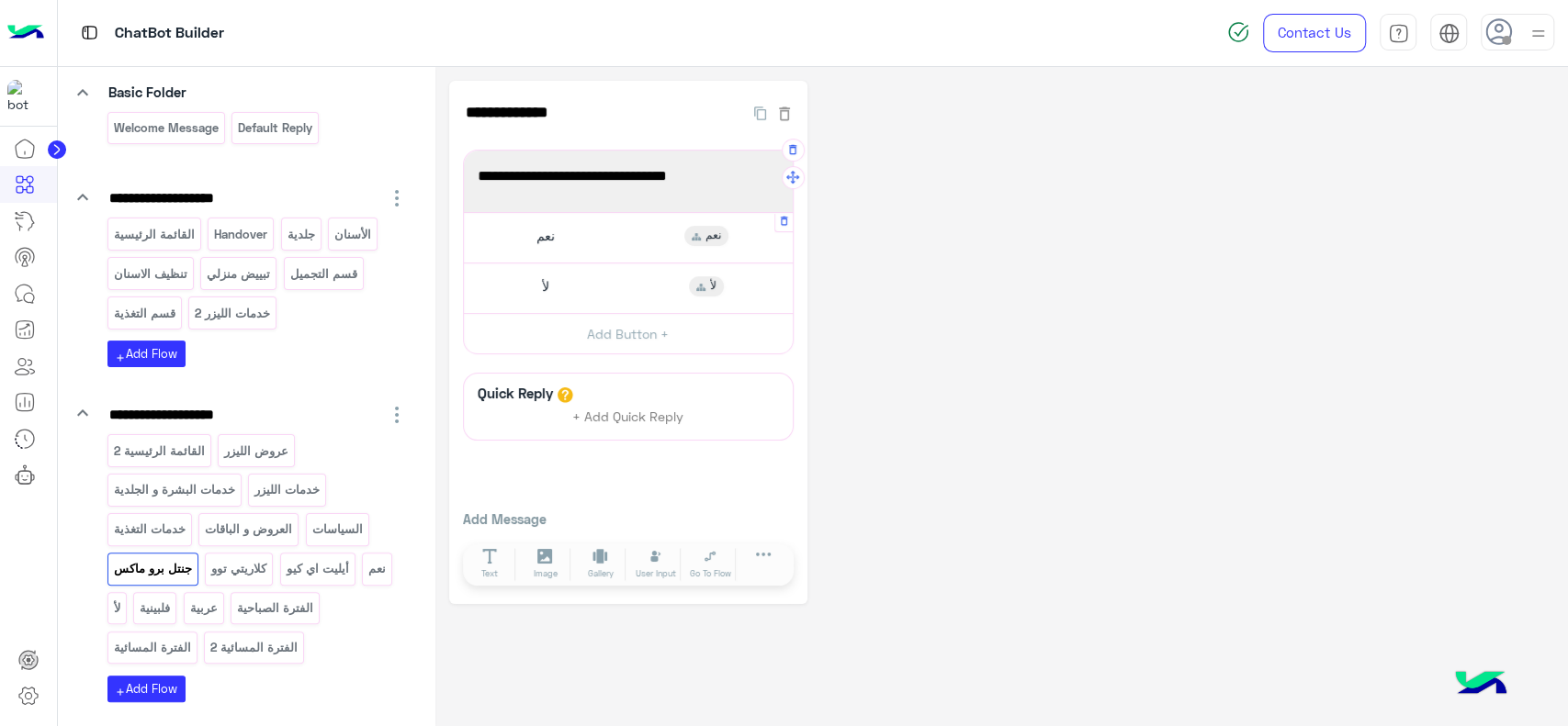
click at [598, 254] on div "نعم نعم" at bounding box center [628, 238] width 315 height 36
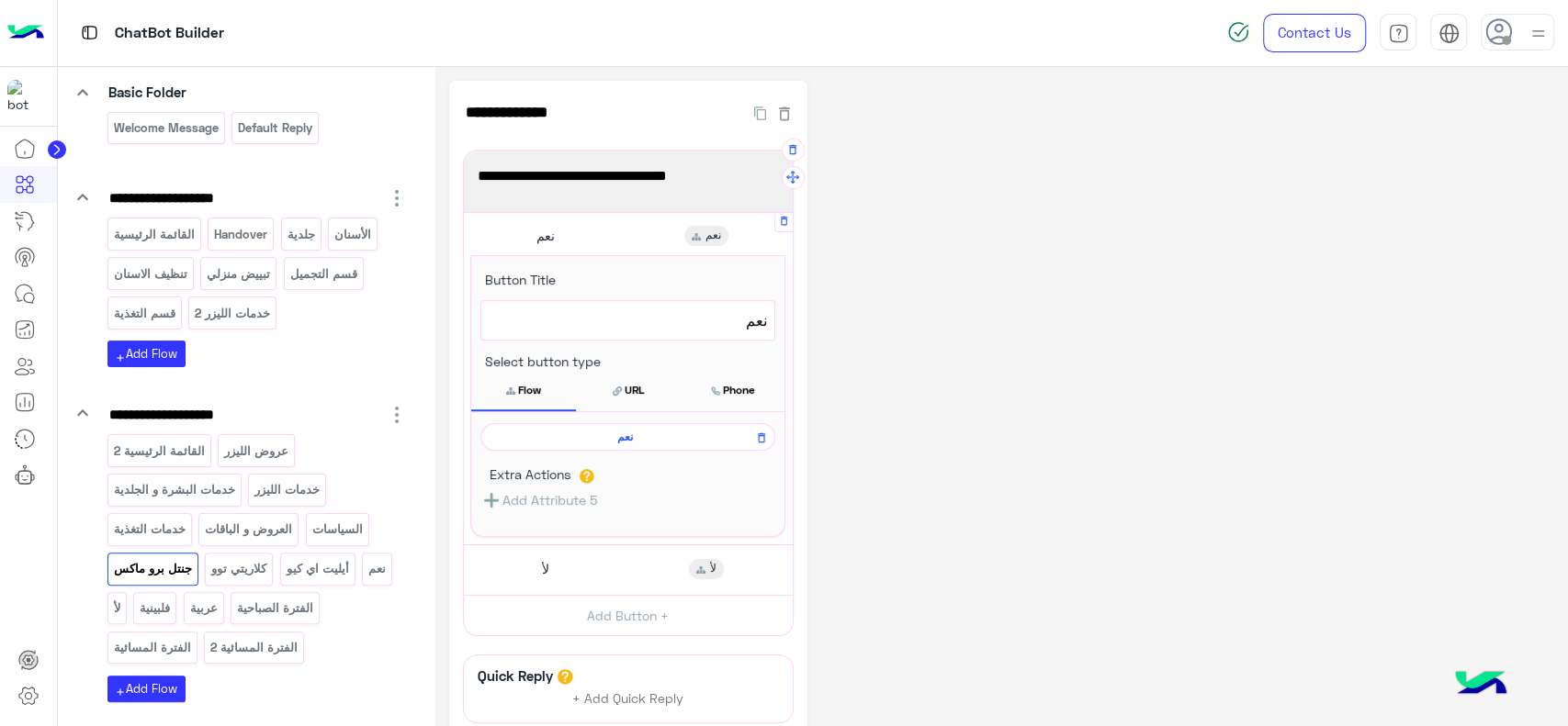
click at [588, 434] on span "نعم" at bounding box center [625, 438] width 269 height 17
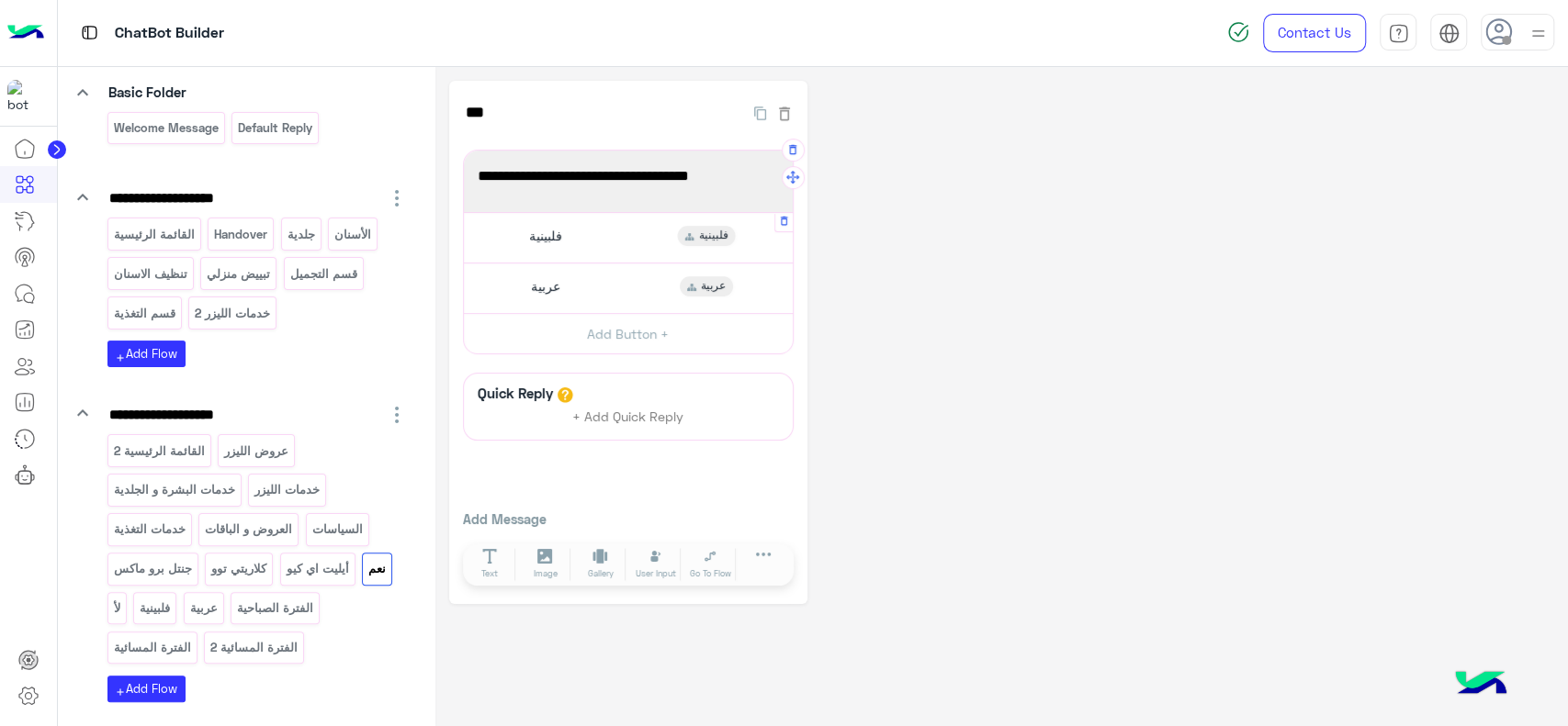
click at [590, 249] on div "فلبينية فلبينية" at bounding box center [628, 238] width 315 height 36
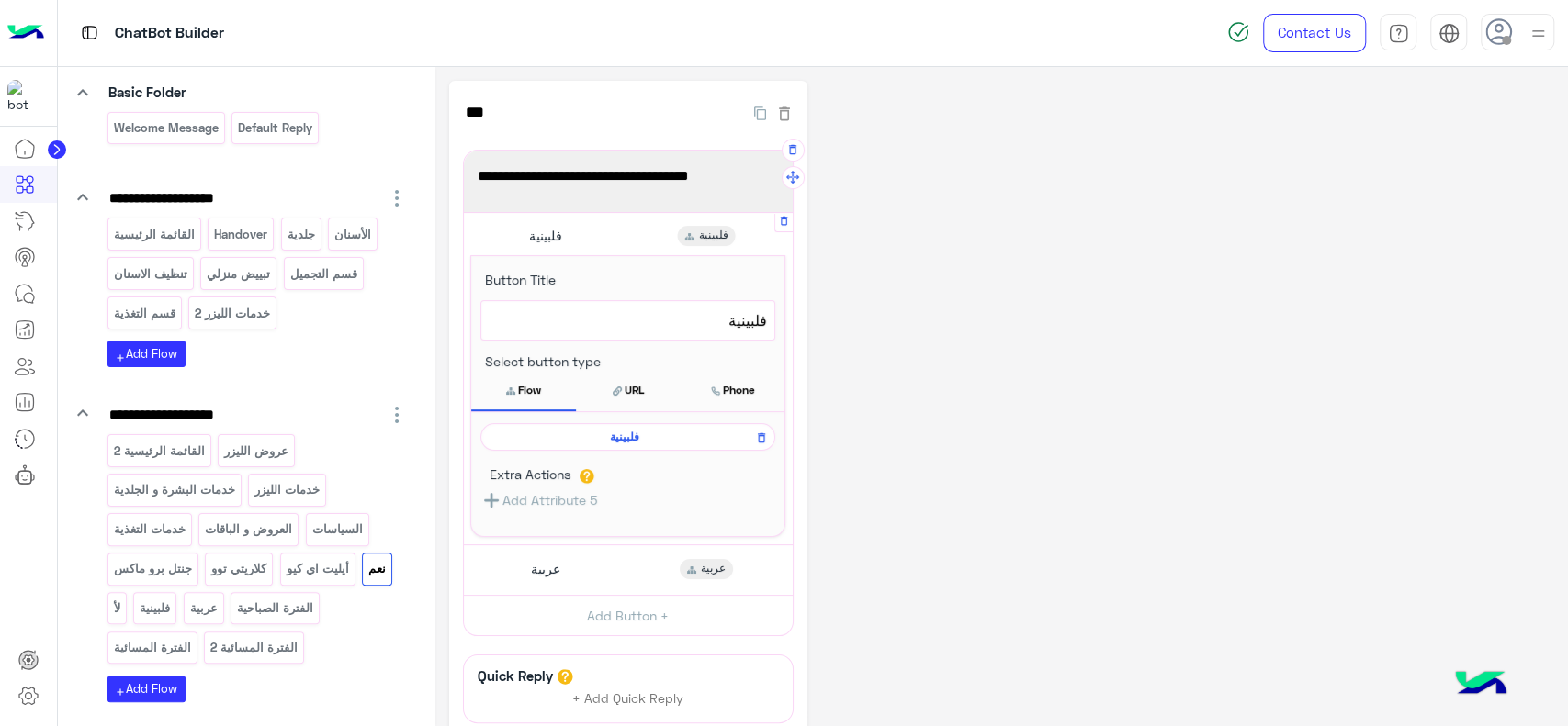
click at [609, 437] on span "فلبينية" at bounding box center [625, 438] width 269 height 17
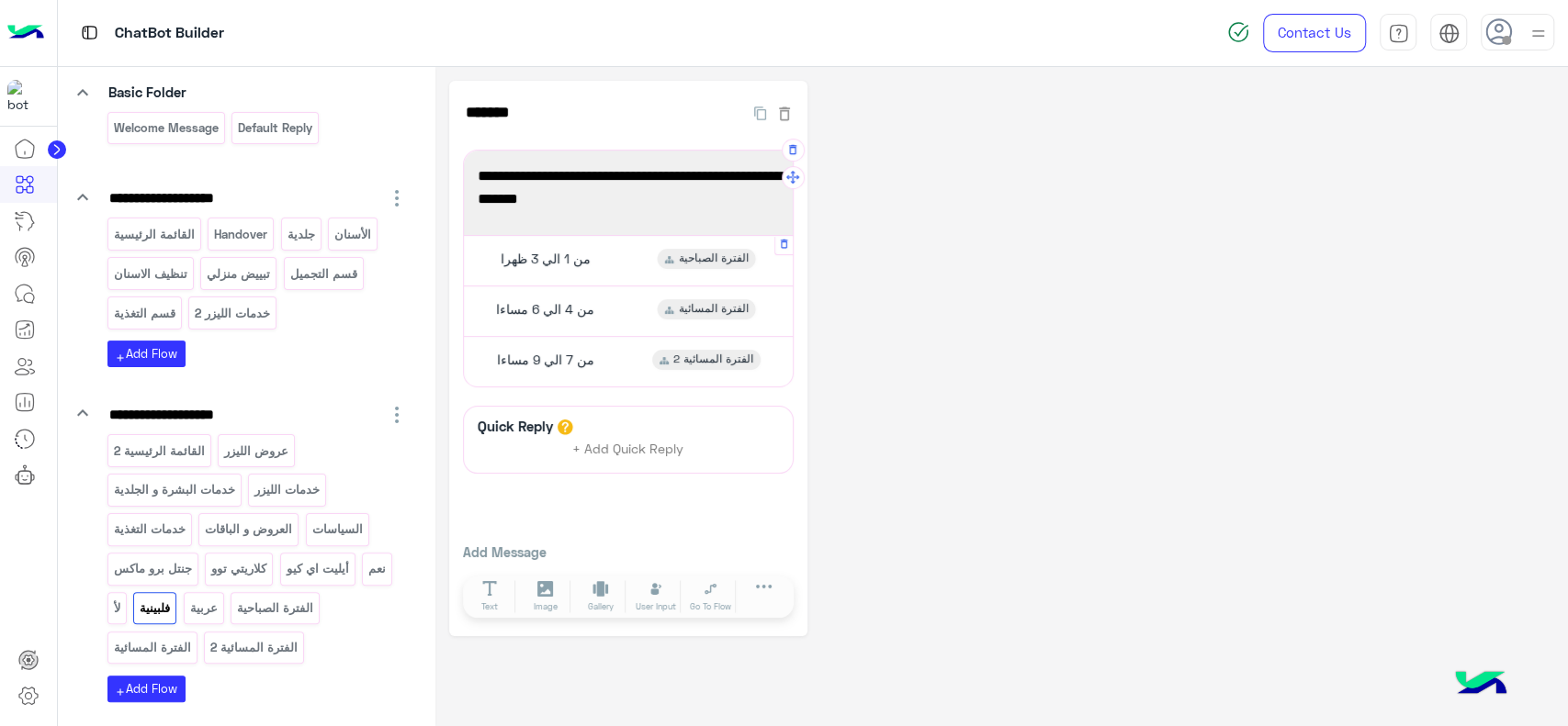
click at [620, 269] on div "من 1 الي 3 ظهرا الفترة الصباحية" at bounding box center [628, 260] width 315 height 36
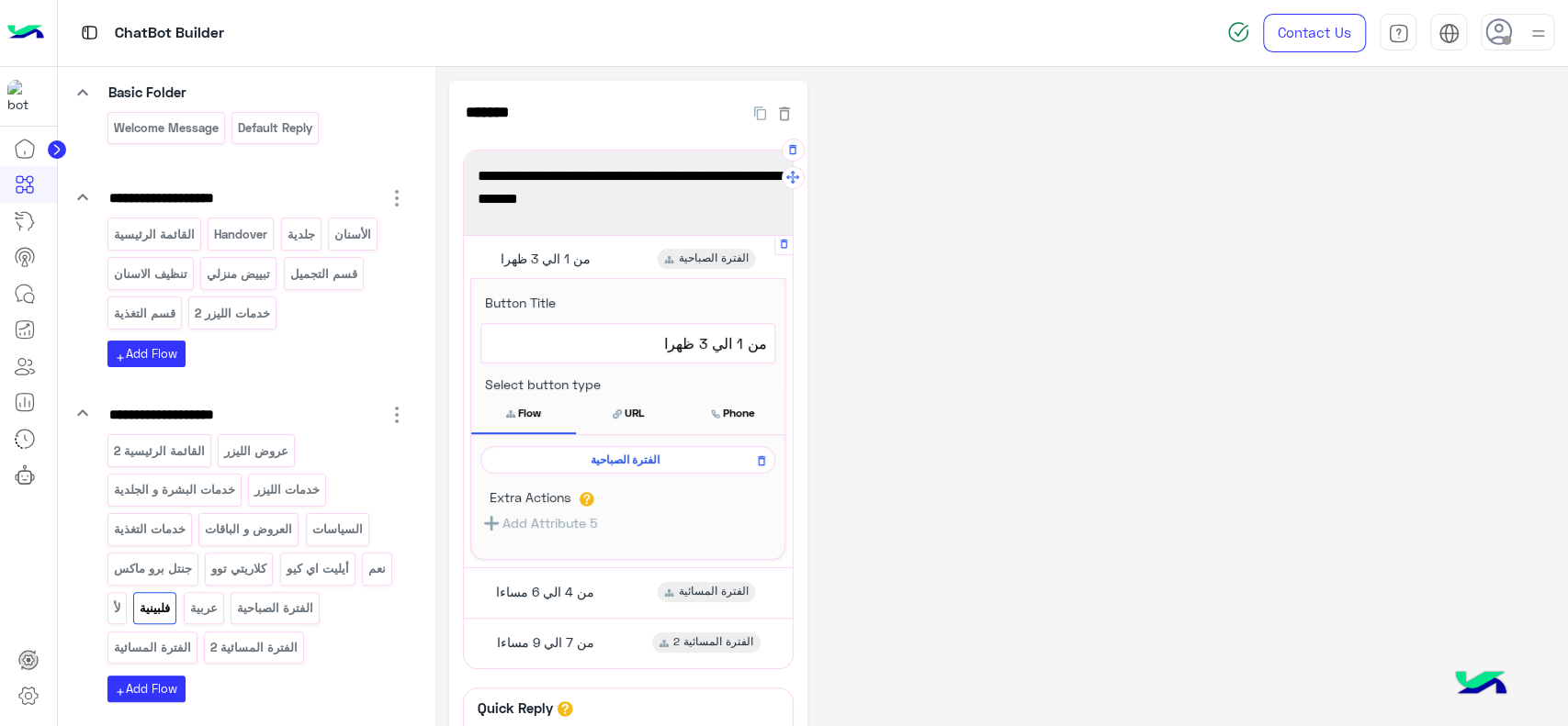
click at [638, 455] on span "الفترة الصباحية" at bounding box center [625, 460] width 269 height 17
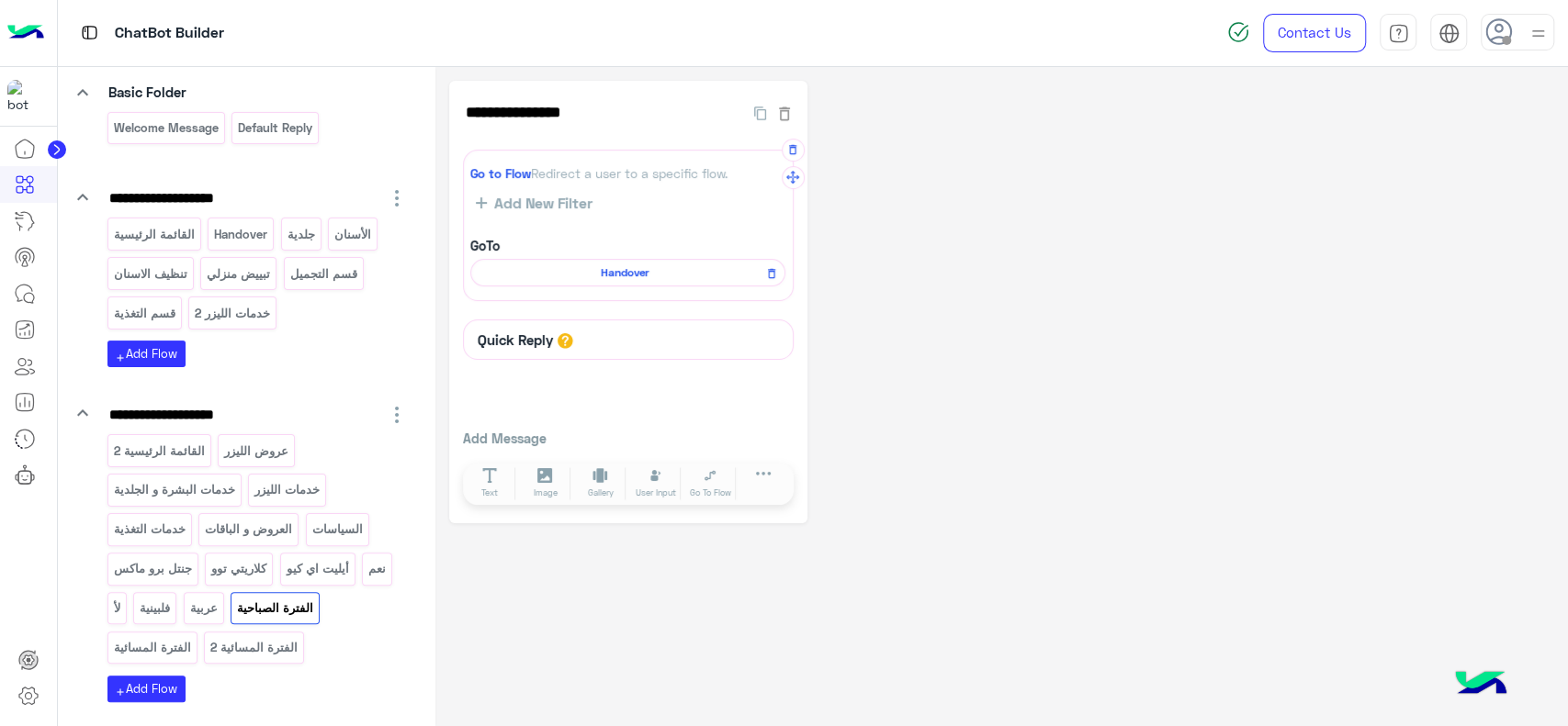
click at [673, 270] on span "Handover" at bounding box center [624, 273] width 288 height 17
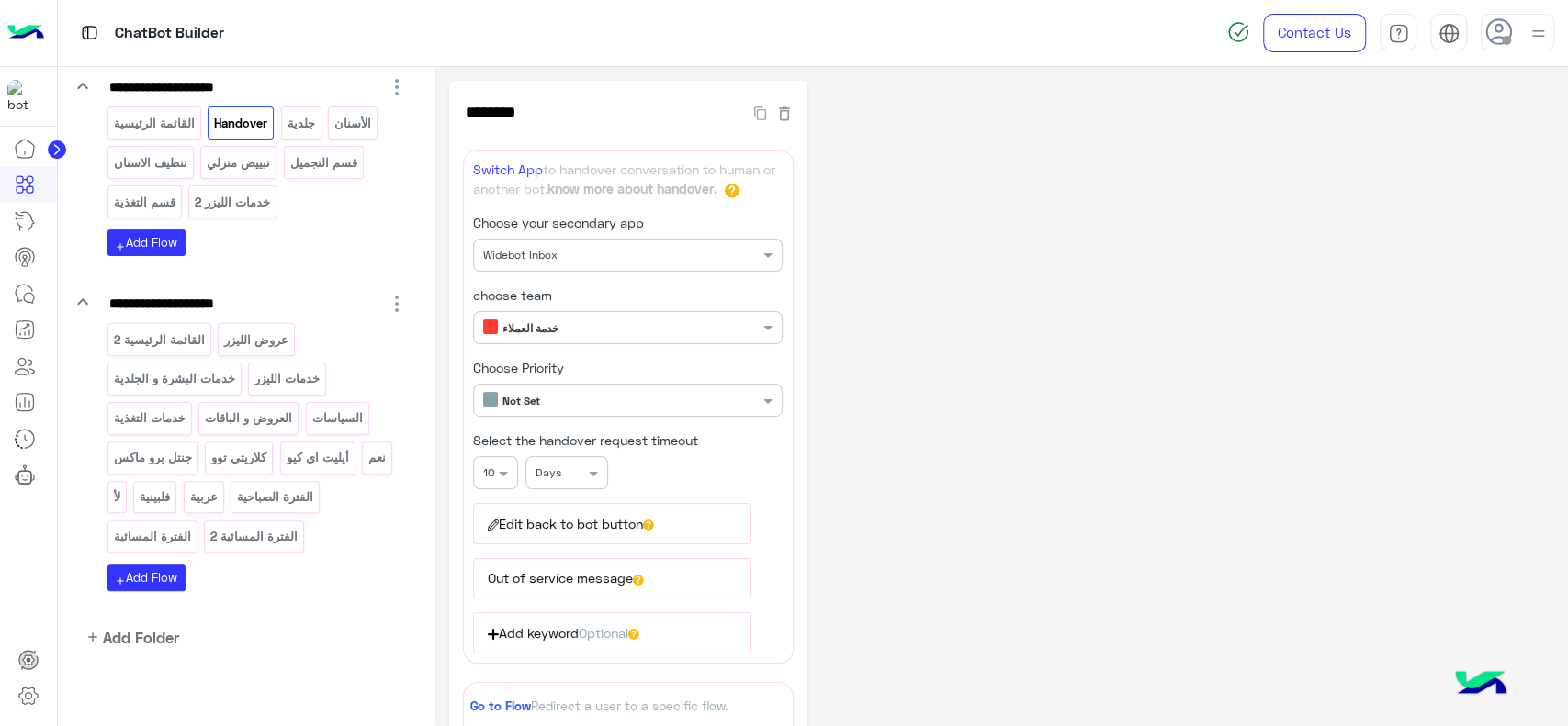
scroll to position [246, 0]
click at [172, 414] on p "خدمات التغذية" at bounding box center [148, 416] width 74 height 21
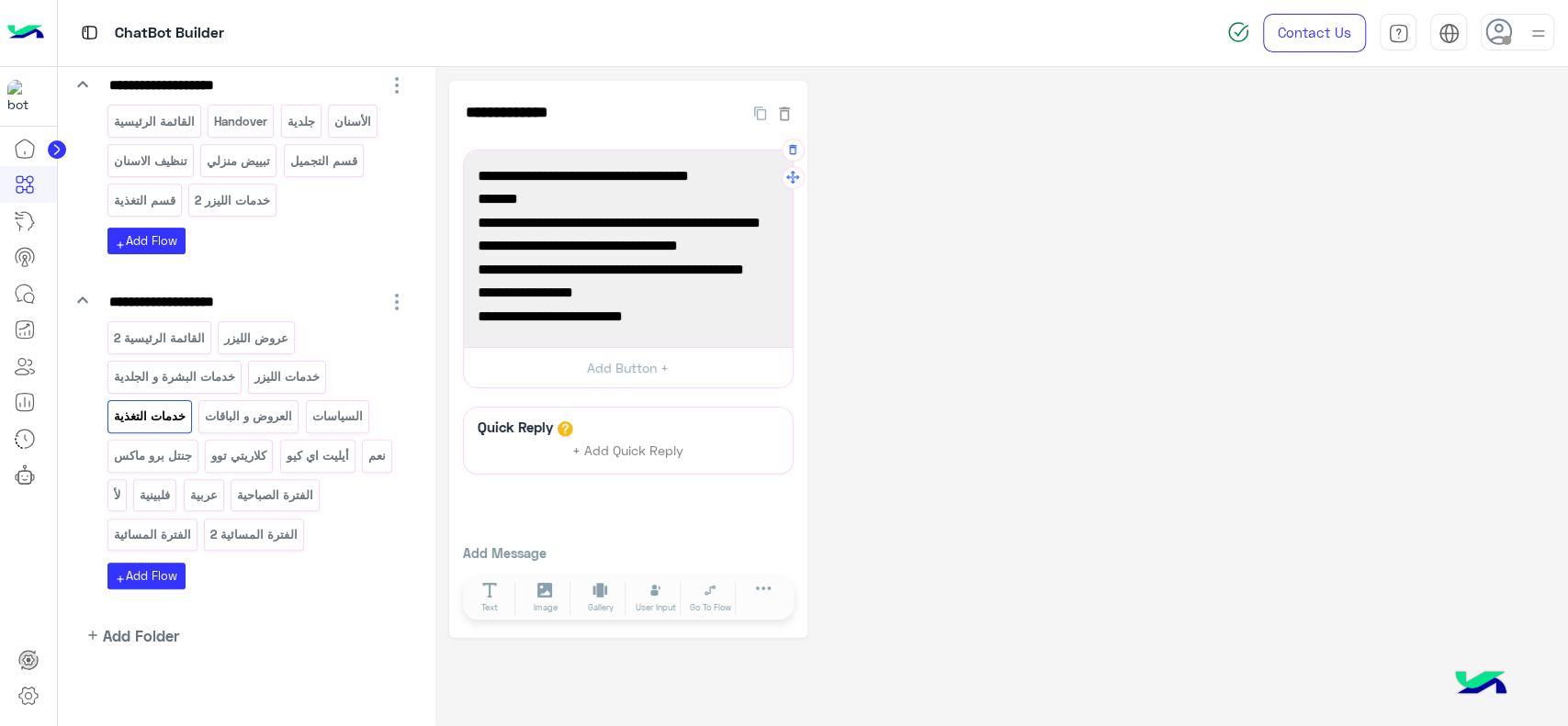
scroll to position [0, 0]
click at [902, 267] on div "**********" at bounding box center [1001, 359] width 1105 height 557
click at [33, 51] on img at bounding box center [25, 33] width 37 height 39
